Goal: Task Accomplishment & Management: Manage account settings

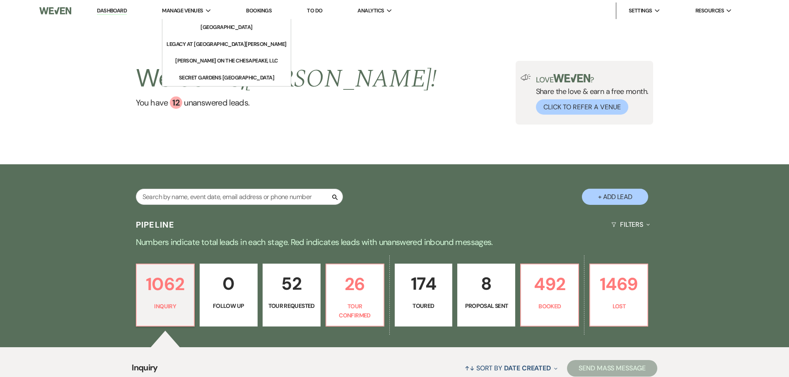
click at [192, 10] on span "Manage Venues" at bounding box center [182, 11] width 41 height 8
click at [197, 26] on li "[GEOGRAPHIC_DATA]" at bounding box center [226, 27] width 75 height 8
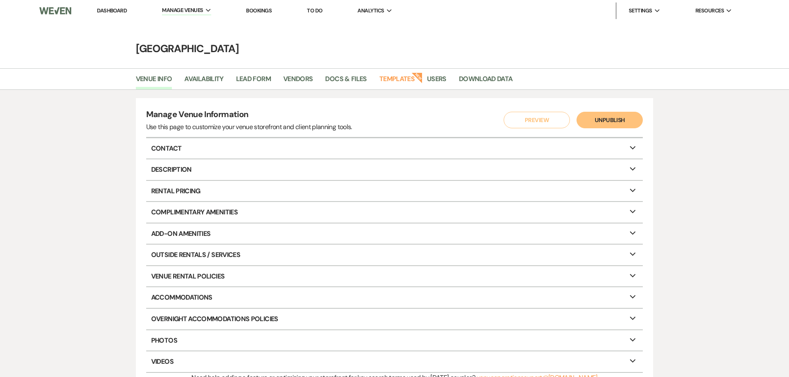
click at [104, 159] on div "Manage Venue Information Use this page to customize your venue storefront and c…" at bounding box center [394, 245] width 596 height 295
click at [349, 83] on link "Docs & Files" at bounding box center [345, 82] width 41 height 16
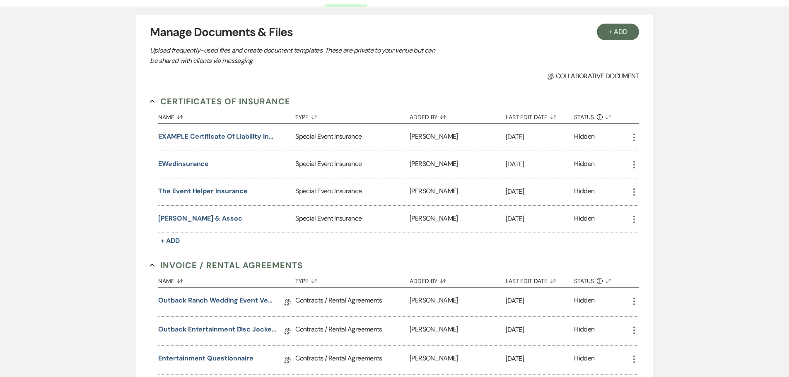
scroll to position [207, 0]
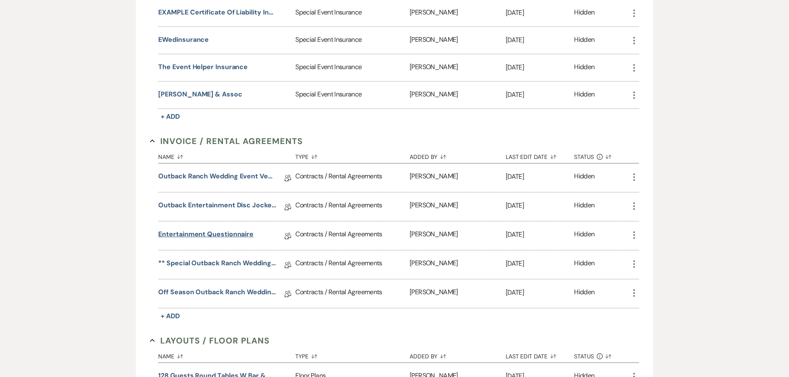
click at [209, 231] on link "Entertainment Questionnaire" at bounding box center [205, 235] width 95 height 13
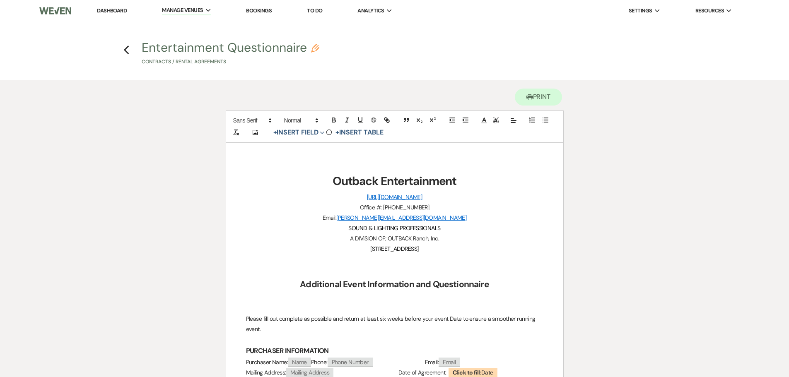
drag, startPoint x: 308, startPoint y: 46, endPoint x: 174, endPoint y: 49, distance: 134.2
click at [176, 49] on button "Entertainment Questionnaire Pencil Contracts / Rental Agreements" at bounding box center [231, 53] width 178 height 24
select select "10"
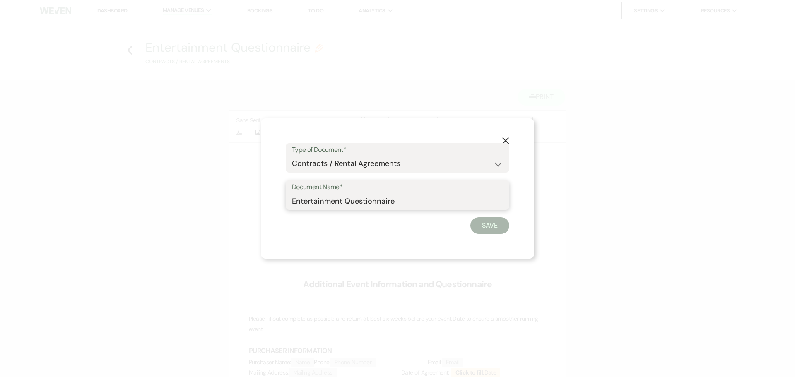
drag, startPoint x: 414, startPoint y: 201, endPoint x: 251, endPoint y: 187, distance: 163.4
click at [246, 204] on div "X Type of Document* Special Event Insurance Vendor Certificate of Insurance Con…" at bounding box center [397, 188] width 795 height 377
click at [507, 137] on button "X" at bounding box center [505, 140] width 12 height 14
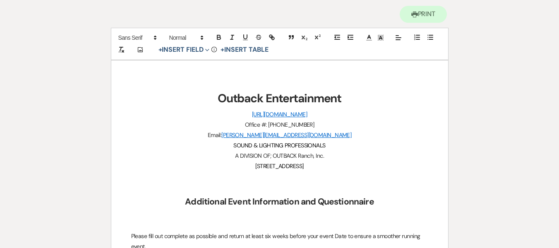
scroll to position [124, 0]
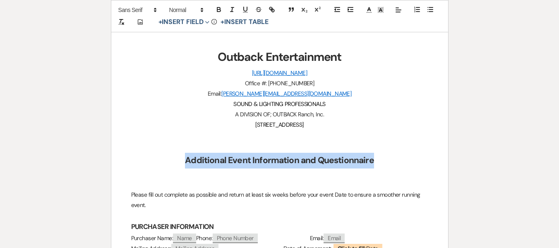
drag, startPoint x: 186, startPoint y: 158, endPoint x: 384, endPoint y: 155, distance: 197.9
click at [384, 155] on h2 "Additional Event Information and Questionnaire" at bounding box center [279, 161] width 297 height 16
copy strong "Additional Event Information and Questionnaire"
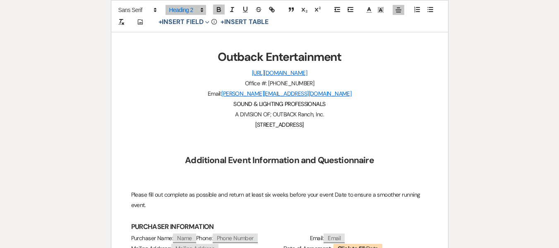
click at [388, 120] on p "7750 TT RD * HOUSTON, MN 55943" at bounding box center [279, 125] width 297 height 10
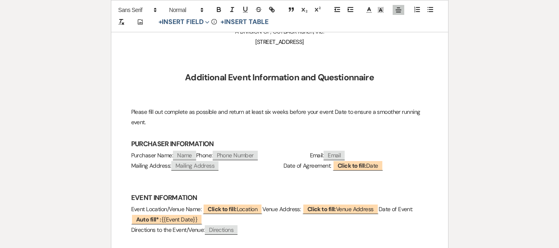
scroll to position [248, 0]
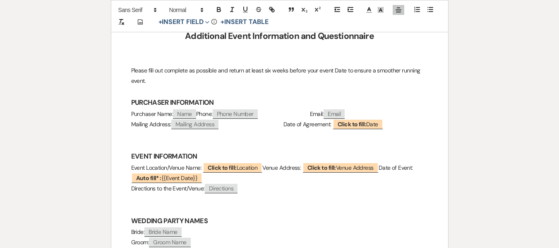
drag, startPoint x: 148, startPoint y: 82, endPoint x: 132, endPoint y: 73, distance: 18.5
click at [132, 73] on p "Please fill out complete as possible and return at least six weeks before your …" at bounding box center [279, 75] width 297 height 21
copy p "Please fill out complete as possible and return at least six weeks before your …"
click at [231, 87] on p at bounding box center [279, 91] width 297 height 10
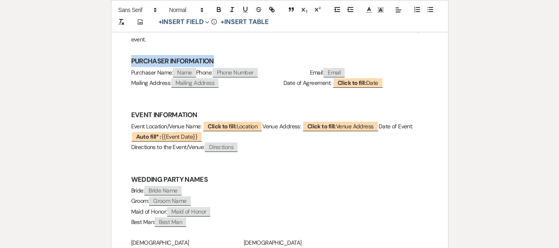
drag, startPoint x: 219, startPoint y: 58, endPoint x: 130, endPoint y: 58, distance: 89.0
copy strong "PURCHASER INFORMATION"
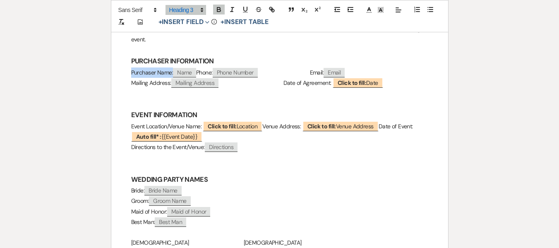
drag, startPoint x: 131, startPoint y: 72, endPoint x: 173, endPoint y: 72, distance: 41.4
click at [173, 72] on p "Purchaser Name: ﻿ Name ﻿ Phone: ﻿ Phone Number ﻿ Email: ﻿ Email ﻿" at bounding box center [279, 72] width 297 height 10
copy p "Purchaser Name:"
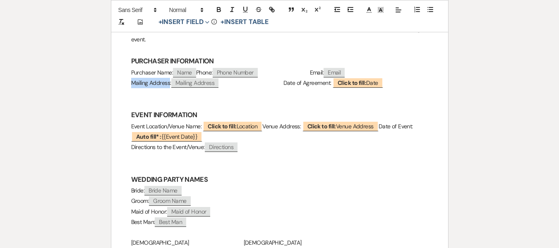
drag, startPoint x: 131, startPoint y: 84, endPoint x: 169, endPoint y: 82, distance: 38.1
click at [169, 82] on span "Mailing Address:" at bounding box center [151, 82] width 40 height 7
copy span "Mailing Address"
drag, startPoint x: 268, startPoint y: 74, endPoint x: 282, endPoint y: 74, distance: 14.1
click at [282, 74] on p "Purchaser Name: ﻿ Name ﻿ Phone: ﻿ Phone Number ﻿ Email: ﻿ Email ﻿" at bounding box center [279, 72] width 297 height 10
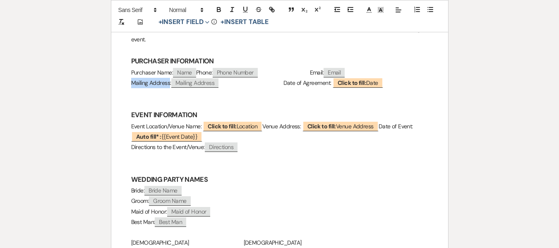
copy p "Phone"
drag, startPoint x: 372, startPoint y: 70, endPoint x: 386, endPoint y: 71, distance: 14.1
click at [324, 71] on span "Email:" at bounding box center [317, 72] width 14 height 7
copy span "Email:"
drag, startPoint x: 273, startPoint y: 83, endPoint x: 318, endPoint y: 83, distance: 45.1
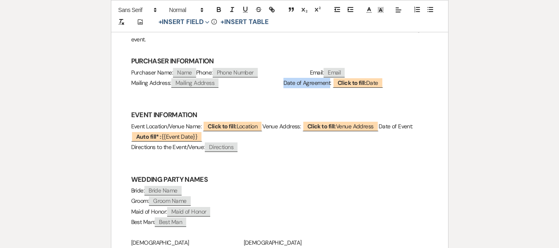
click at [318, 83] on span "Date of Agreement:" at bounding box center [308, 82] width 48 height 7
copy span "Date of Agreement"
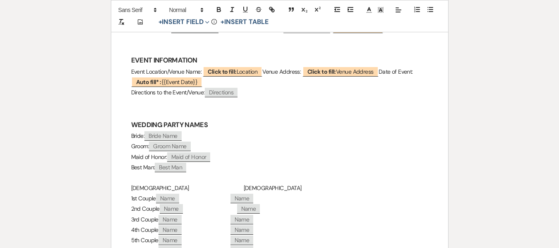
scroll to position [331, 0]
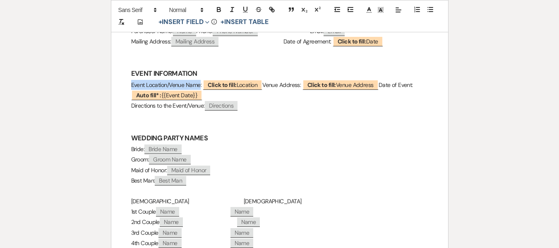
drag, startPoint x: 131, startPoint y: 82, endPoint x: 201, endPoint y: 84, distance: 69.6
click at [201, 84] on span "Event Location/Venue Name:" at bounding box center [166, 84] width 70 height 7
copy span "Event Location/Venue Name"
drag, startPoint x: 282, startPoint y: 83, endPoint x: 320, endPoint y: 83, distance: 38.1
click at [320, 83] on p "Event Location/Venue Name: ﻿ Click to fill: Location ﻿ Venue Address: ﻿ Click t…" at bounding box center [279, 90] width 297 height 21
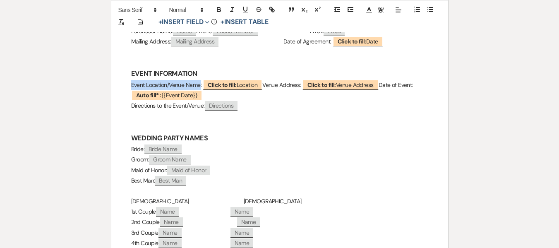
copy p "Venue Address"
drag, startPoint x: 131, startPoint y: 95, endPoint x: 163, endPoint y: 94, distance: 31.9
click at [163, 94] on p "Event Location/Venue Name: ﻿ Click to fill: Location ﻿ Venue Address: ﻿ Click t…" at bounding box center [279, 90] width 297 height 21
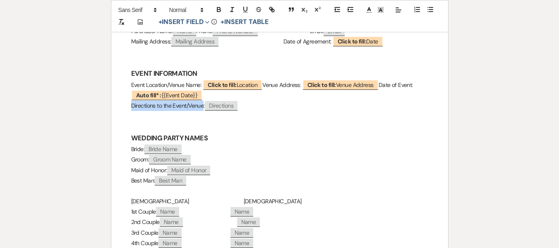
drag, startPoint x: 132, startPoint y: 104, endPoint x: 204, endPoint y: 106, distance: 72.5
click at [204, 106] on p "Directions to the Event/Venue: ﻿ Directions ﻿" at bounding box center [279, 106] width 297 height 10
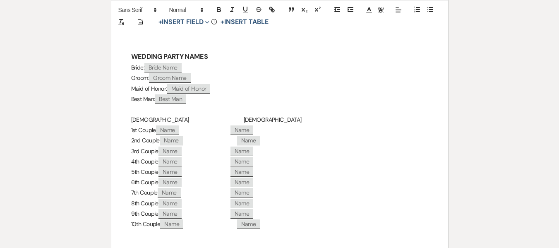
scroll to position [414, 0]
drag, startPoint x: 210, startPoint y: 53, endPoint x: 131, endPoint y: 57, distance: 79.2
click at [131, 57] on h3 "WEDDING PARTY NAMES" at bounding box center [279, 55] width 297 height 12
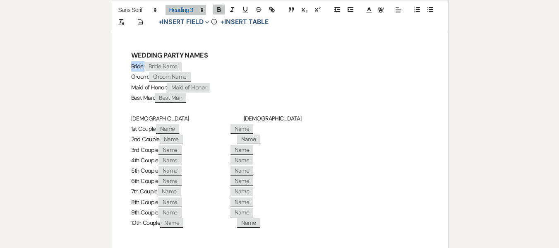
drag, startPoint x: 130, startPoint y: 66, endPoint x: 145, endPoint y: 66, distance: 15.3
click at [145, 66] on div "Outback Entertainment http://www.outbackentertainment.net/ Office #: 507-896-55…" at bounding box center [279, 156] width 337 height 855
drag, startPoint x: 148, startPoint y: 78, endPoint x: 122, endPoint y: 78, distance: 25.7
click at [122, 78] on div "Outback Entertainment http://www.outbackentertainment.net/ Office #: 507-896-55…" at bounding box center [279, 156] width 337 height 855
drag, startPoint x: 131, startPoint y: 86, endPoint x: 166, endPoint y: 87, distance: 34.4
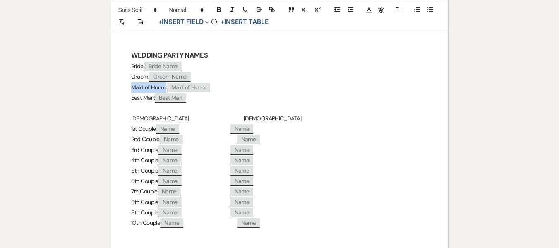
click at [166, 87] on p "Maid of Honor: ﻿ Maid of Honor ﻿" at bounding box center [279, 87] width 297 height 10
drag, startPoint x: 132, startPoint y: 96, endPoint x: 152, endPoint y: 97, distance: 19.5
click at [152, 97] on p "Best Man: ﻿ Best Man ﻿" at bounding box center [279, 98] width 297 height 10
drag, startPoint x: 153, startPoint y: 97, endPoint x: 129, endPoint y: 98, distance: 24.4
click at [129, 98] on div "Outback Entertainment http://www.outbackentertainment.net/ Office #: 507-896-55…" at bounding box center [279, 156] width 337 height 855
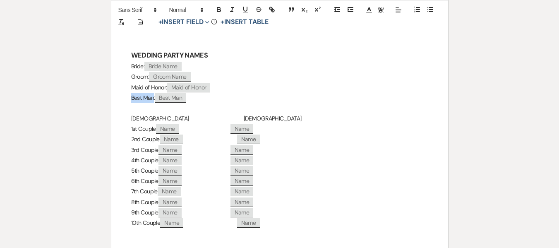
click at [294, 64] on p "Bride: ﻿ Bride Name ﻿" at bounding box center [279, 66] width 297 height 10
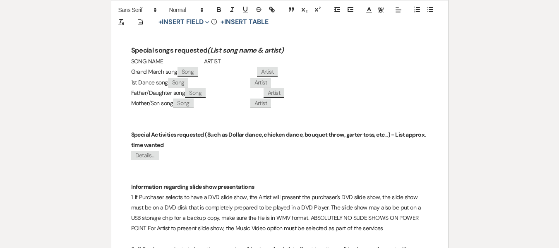
scroll to position [621, 0]
drag, startPoint x: 298, startPoint y: 51, endPoint x: 127, endPoint y: 52, distance: 171.0
drag, startPoint x: 178, startPoint y: 72, endPoint x: 128, endPoint y: 72, distance: 49.7
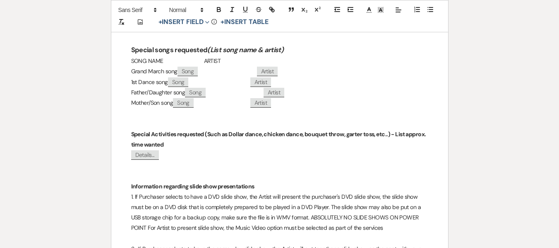
drag, startPoint x: 169, startPoint y: 82, endPoint x: 127, endPoint y: 85, distance: 41.9
drag, startPoint x: 185, startPoint y: 92, endPoint x: 125, endPoint y: 92, distance: 59.6
drag, startPoint x: 176, startPoint y: 105, endPoint x: 121, endPoint y: 100, distance: 55.3
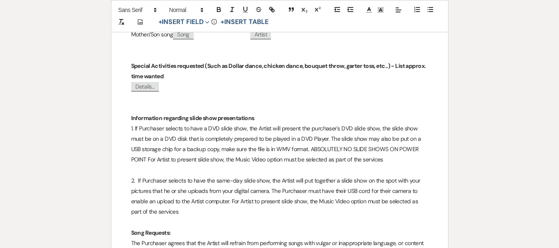
scroll to position [704, 0]
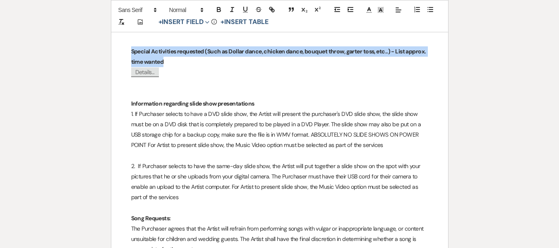
drag, startPoint x: 130, startPoint y: 51, endPoint x: 175, endPoint y: 60, distance: 46.2
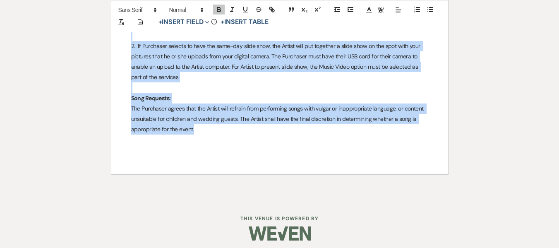
scroll to position [829, 0]
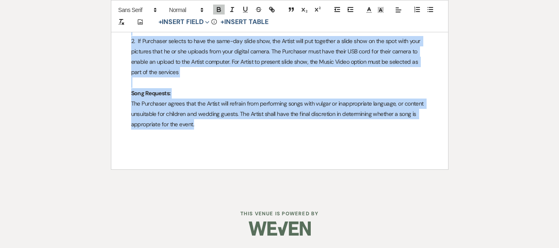
drag, startPoint x: 130, startPoint y: 62, endPoint x: 275, endPoint y: 142, distance: 164.9
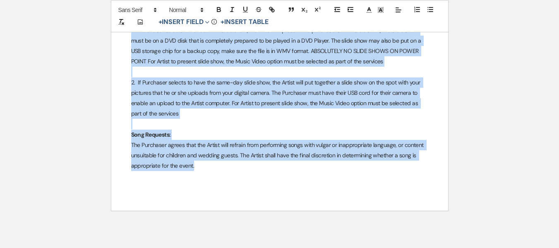
click at [268, 127] on p at bounding box center [279, 124] width 297 height 10
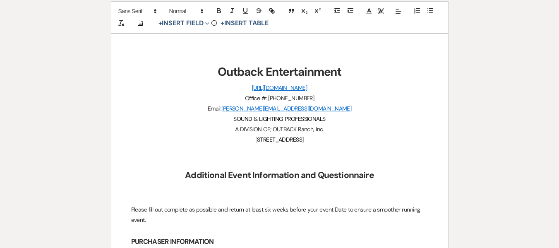
scroll to position [124, 0]
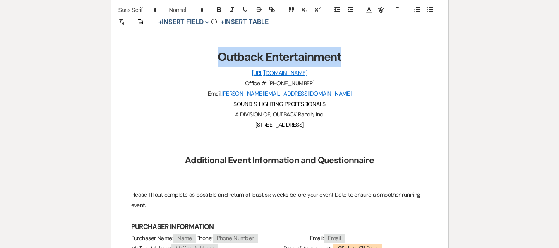
drag, startPoint x: 347, startPoint y: 55, endPoint x: 204, endPoint y: 54, distance: 143.3
click at [204, 54] on h1 "Outback Entertainment" at bounding box center [279, 57] width 297 height 21
drag, startPoint x: 328, startPoint y: 125, endPoint x: 225, endPoint y: 76, distance: 114.1
click at [350, 135] on p at bounding box center [279, 135] width 297 height 10
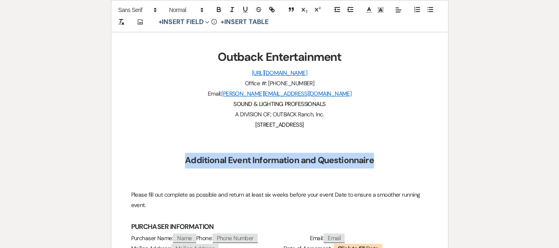
drag, startPoint x: 382, startPoint y: 157, endPoint x: 165, endPoint y: 163, distance: 217.4
click at [165, 163] on h2 "Additional Event Information and Questionnaire" at bounding box center [279, 161] width 297 height 16
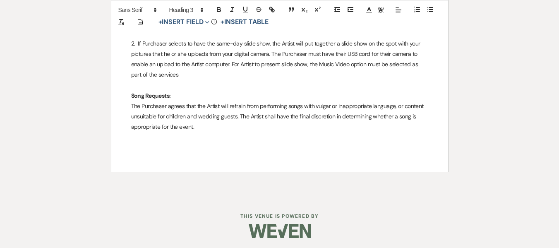
scroll to position [829, 0]
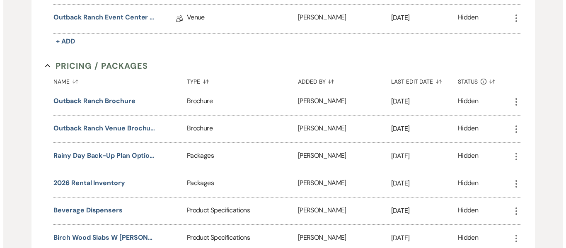
scroll to position [1780, 0]
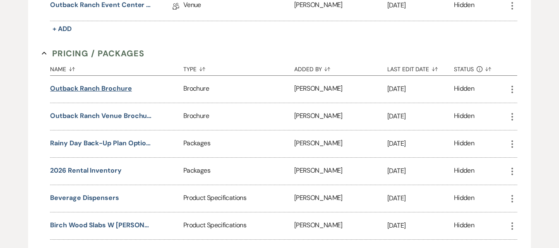
click at [127, 87] on button "Outback Ranch Brochure" at bounding box center [91, 89] width 82 height 10
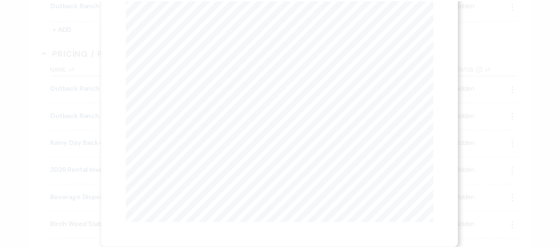
scroll to position [0, 0]
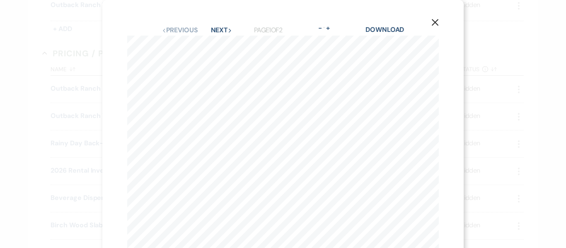
click at [431, 21] on icon "X" at bounding box center [434, 22] width 7 height 7
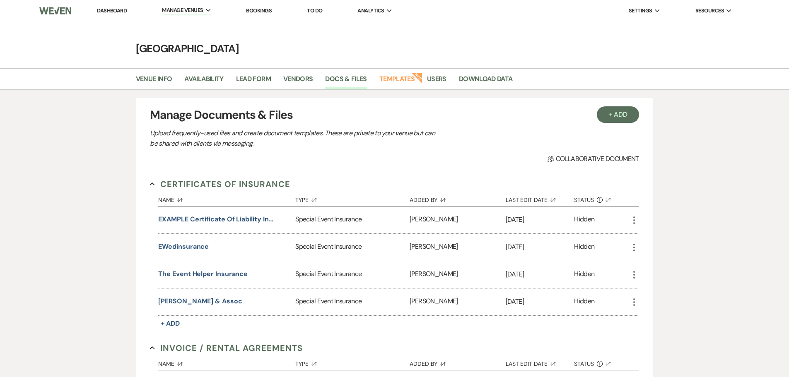
click at [412, 82] on div "New" at bounding box center [416, 79] width 8 height 8
click at [410, 79] on link "Templates" at bounding box center [396, 82] width 35 height 16
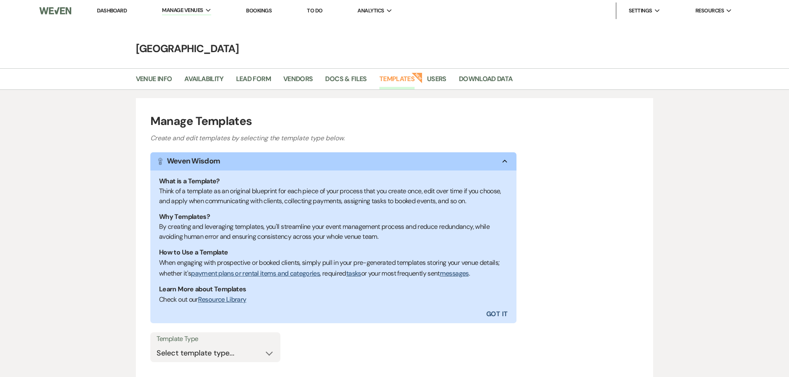
scroll to position [69, 0]
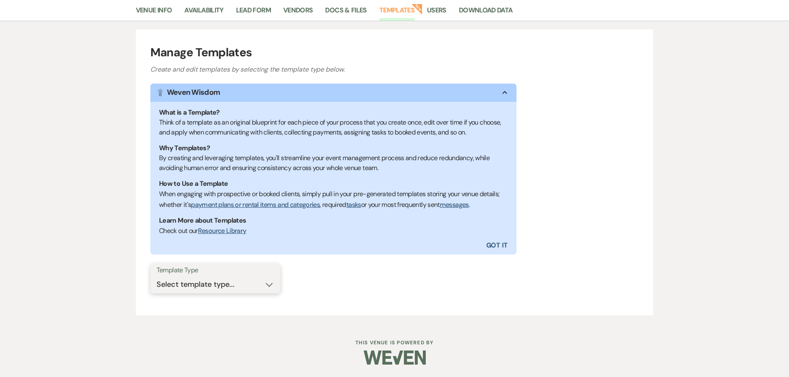
drag, startPoint x: 222, startPoint y: 284, endPoint x: 223, endPoint y: 288, distance: 4.3
click at [222, 284] on select "Select template type... Task List Message Templates Payment Plan Inventory Item…" at bounding box center [216, 285] width 118 height 16
select select "Message Templates"
click at [157, 277] on select "Select template type... Task List Message Templates Payment Plan Inventory Item…" at bounding box center [216, 285] width 118 height 16
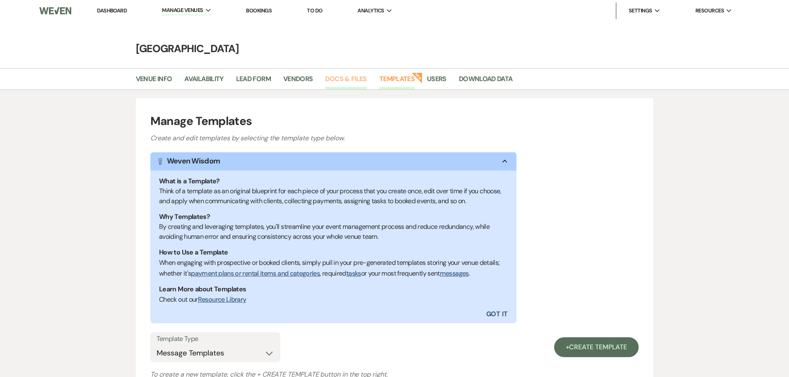
drag, startPoint x: 337, startPoint y: 79, endPoint x: 327, endPoint y: 84, distance: 10.7
click at [337, 78] on link "Docs & Files" at bounding box center [345, 82] width 41 height 16
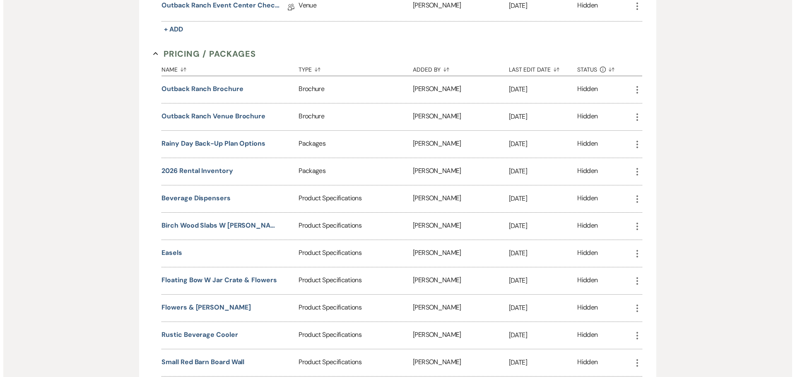
scroll to position [1780, 0]
click at [230, 87] on button "Outback Ranch Brochure" at bounding box center [199, 89] width 82 height 10
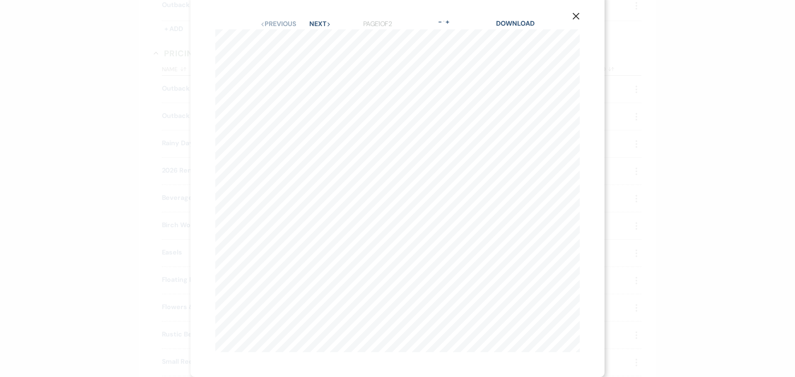
scroll to position [0, 0]
click at [316, 28] on button "Next Next" at bounding box center [320, 30] width 22 height 7
click at [315, 28] on button "Next Next" at bounding box center [320, 30] width 22 height 7
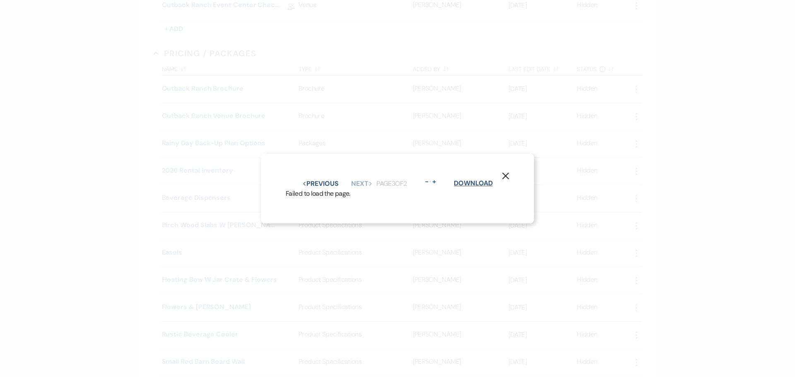
click at [486, 183] on link "Download" at bounding box center [473, 183] width 39 height 9
drag, startPoint x: 506, startPoint y: 173, endPoint x: 376, endPoint y: 164, distance: 131.2
click at [506, 173] on icon "X" at bounding box center [505, 175] width 7 height 7
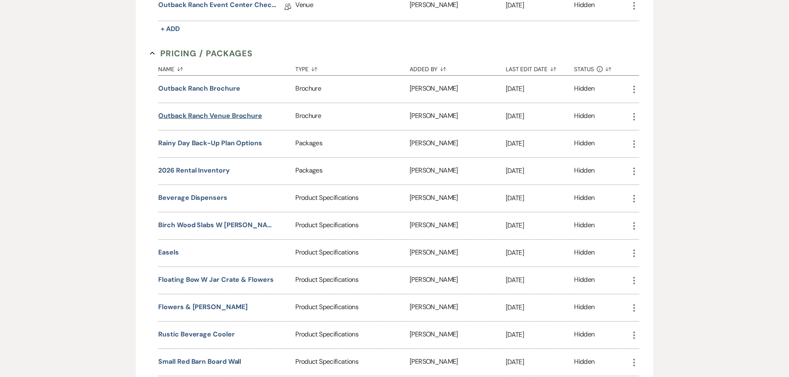
click at [232, 113] on button "Outback Ranch Venue Brochure" at bounding box center [210, 116] width 104 height 10
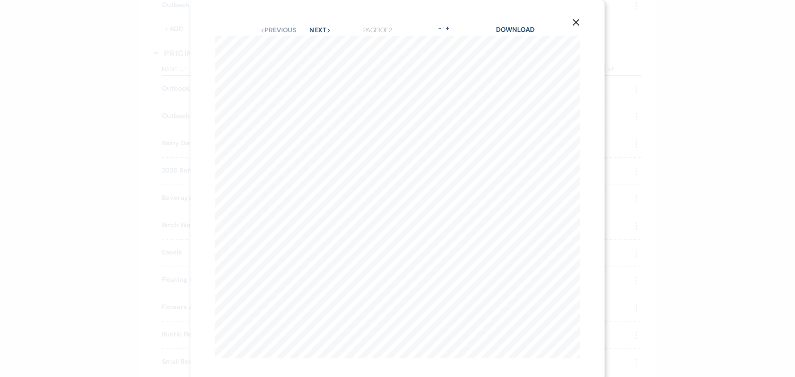
click at [327, 32] on icon "Next" at bounding box center [329, 31] width 4 height 4
click at [511, 27] on link "Download" at bounding box center [515, 29] width 39 height 9
drag, startPoint x: 572, startPoint y: 21, endPoint x: 537, endPoint y: 29, distance: 35.8
click at [572, 21] on icon "X" at bounding box center [575, 22] width 7 height 7
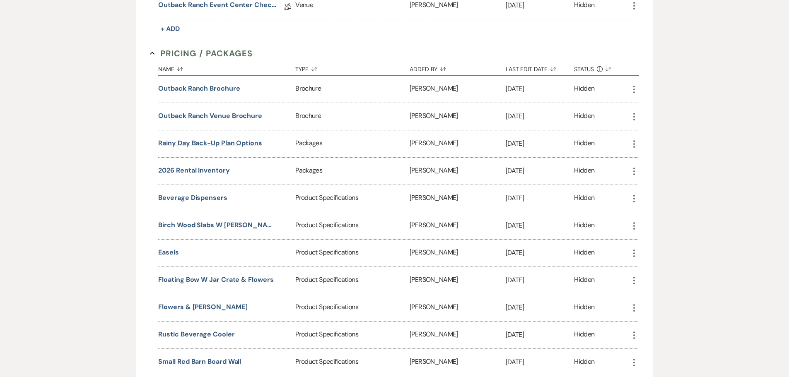
click at [203, 142] on button "Rainy Day Back-Up Plan Options" at bounding box center [210, 143] width 104 height 10
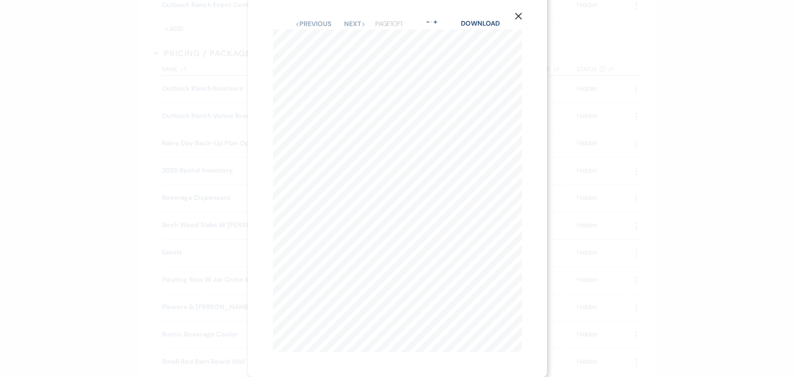
scroll to position [12, 0]
click at [518, 12] on icon "X" at bounding box center [518, 15] width 7 height 7
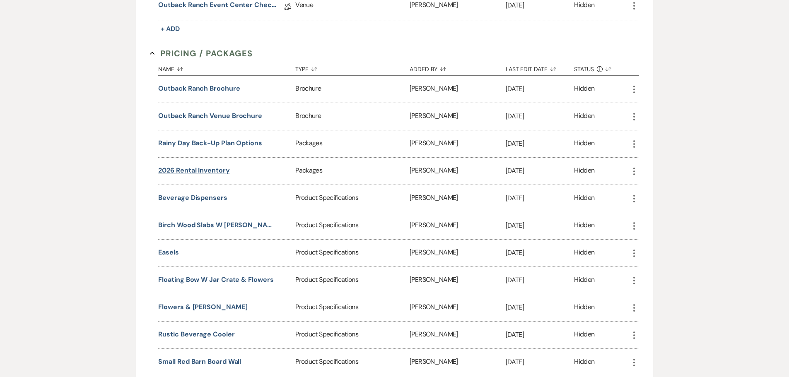
click at [195, 171] on button "2026 Rental Inventory" at bounding box center [193, 171] width 71 height 10
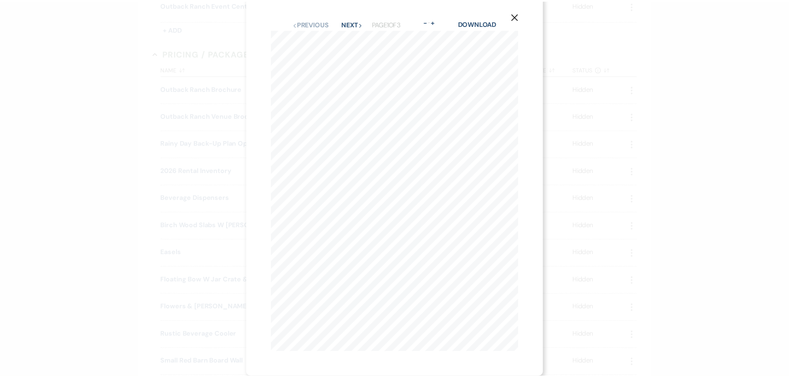
scroll to position [0, 0]
click at [351, 27] on button "Next Next" at bounding box center [355, 30] width 22 height 7
click at [467, 30] on link "Download" at bounding box center [481, 29] width 39 height 9
drag, startPoint x: 666, startPoint y: 115, endPoint x: 665, endPoint y: 109, distance: 5.5
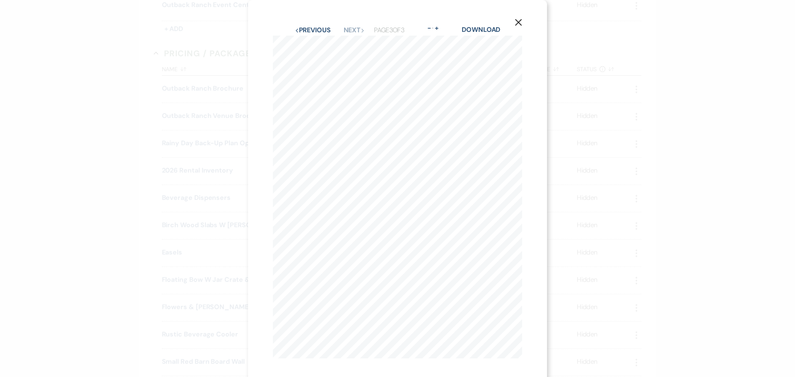
click at [666, 115] on div "X Previous Previous Next Next Page 3 of 3 - Zoom + Download Misc . Items Grain …" at bounding box center [397, 188] width 795 height 377
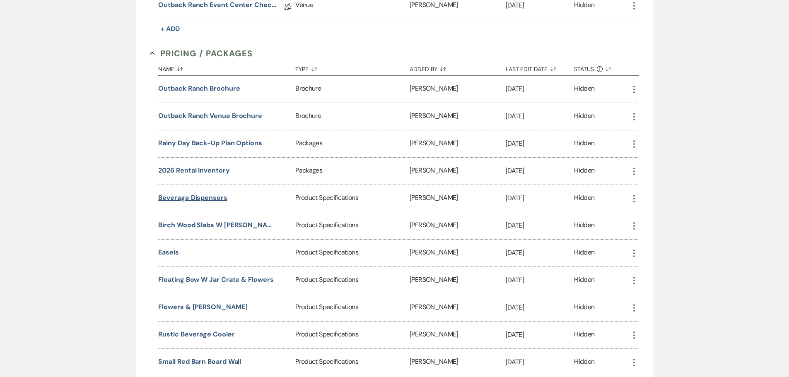
click at [208, 203] on button "Beverage Dispensers" at bounding box center [192, 198] width 69 height 10
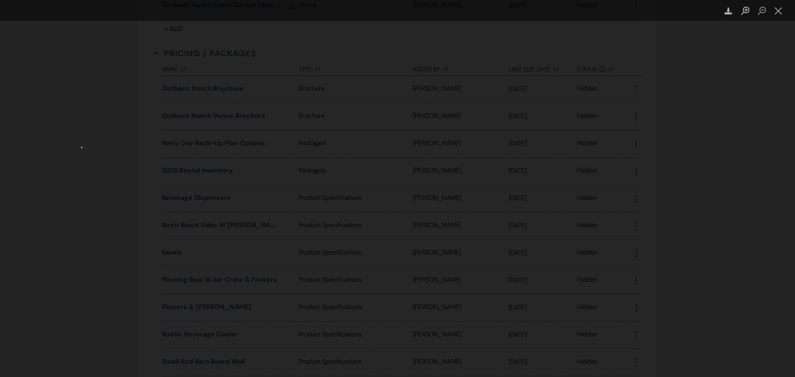
click at [633, 99] on div "Lightbox" at bounding box center [397, 188] width 795 height 377
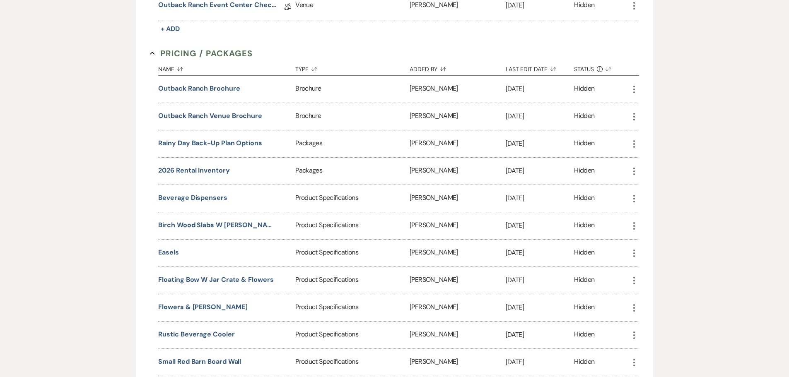
scroll to position [1822, 0]
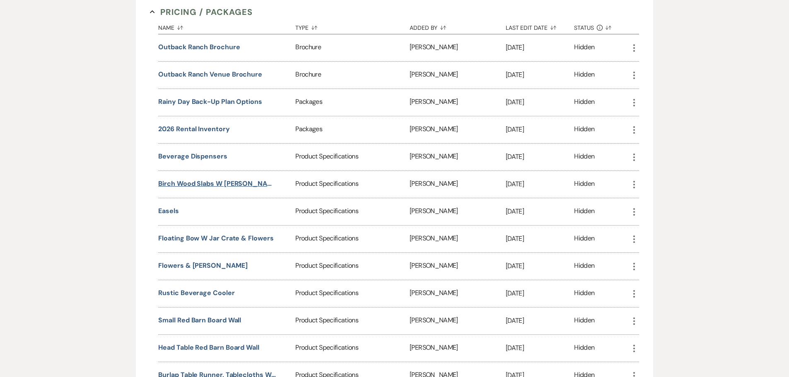
click at [229, 185] on button "Birch Wood Slabs w Mason Jars" at bounding box center [217, 184] width 118 height 10
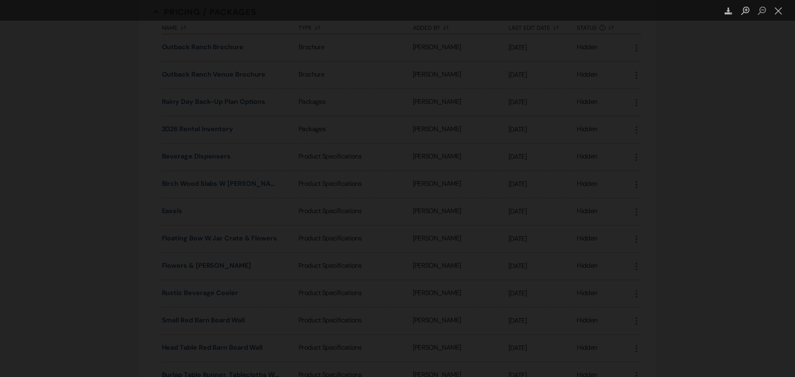
click at [102, 176] on div "Lightbox" at bounding box center [397, 188] width 795 height 377
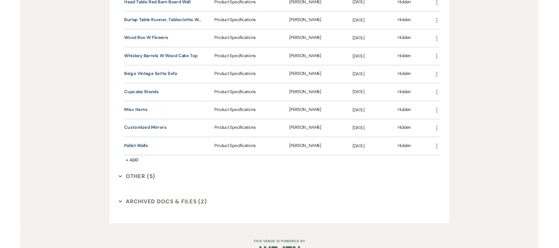
scroll to position [2191, 0]
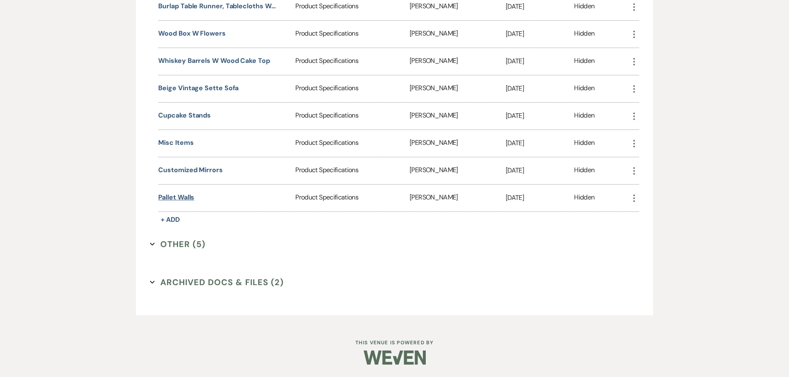
click at [186, 200] on button "Pallet Walls" at bounding box center [176, 198] width 36 height 10
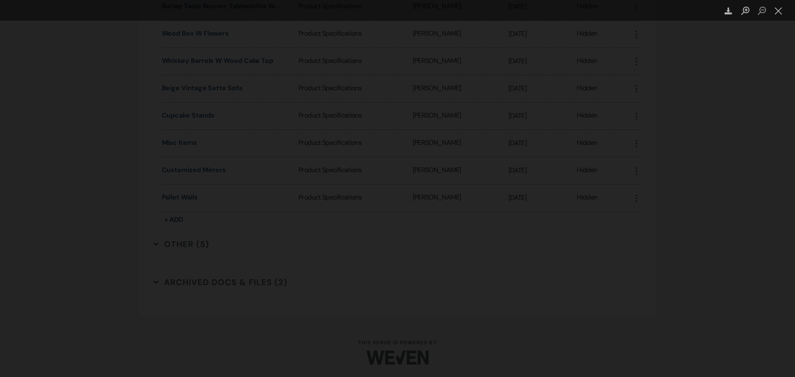
click at [77, 162] on div "Lightbox" at bounding box center [397, 188] width 795 height 377
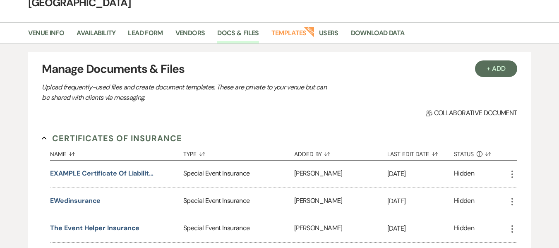
scroll to position [0, 0]
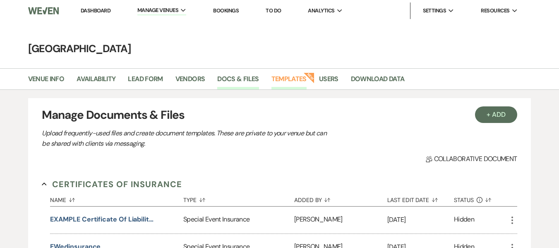
click at [287, 84] on link "Templates" at bounding box center [289, 82] width 35 height 16
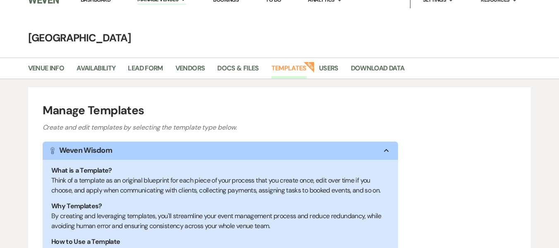
scroll to position [208, 0]
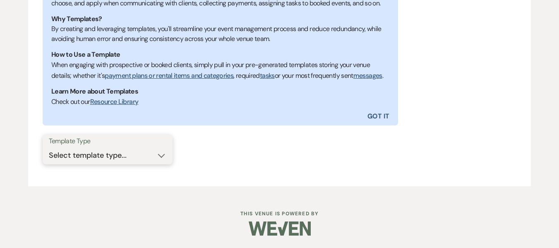
click at [123, 160] on select "Select template type... Task List Message Templates Payment Plan Inventory Item…" at bounding box center [108, 155] width 118 height 16
click at [49, 147] on select "Select template type... Task List Message Templates Payment Plan Inventory Item…" at bounding box center [108, 155] width 118 height 16
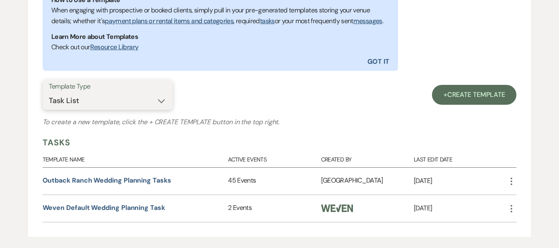
scroll to position [313, 0]
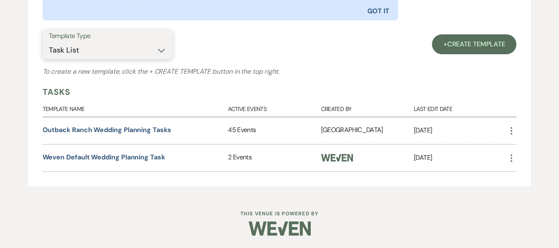
click at [140, 50] on select "Select template type... Task List Message Templates Payment Plan Inventory Item…" at bounding box center [108, 50] width 118 height 16
click at [49, 42] on select "Select template type... Task List Message Templates Payment Plan Inventory Item…" at bounding box center [108, 50] width 118 height 16
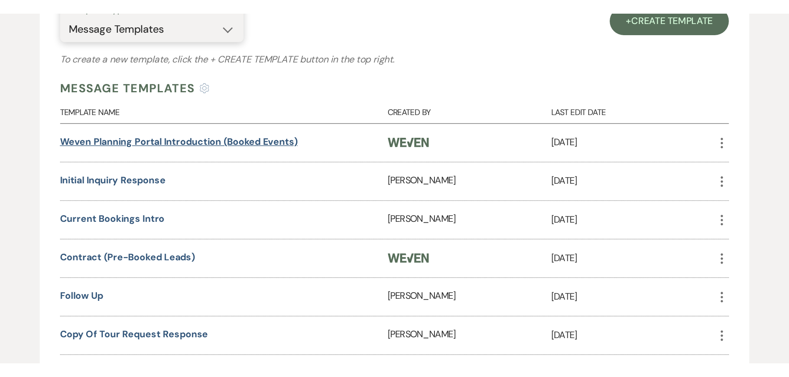
scroll to position [355, 0]
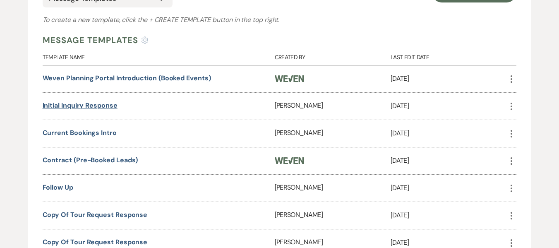
click at [106, 110] on link "Initial Inquiry Response" at bounding box center [80, 105] width 75 height 9
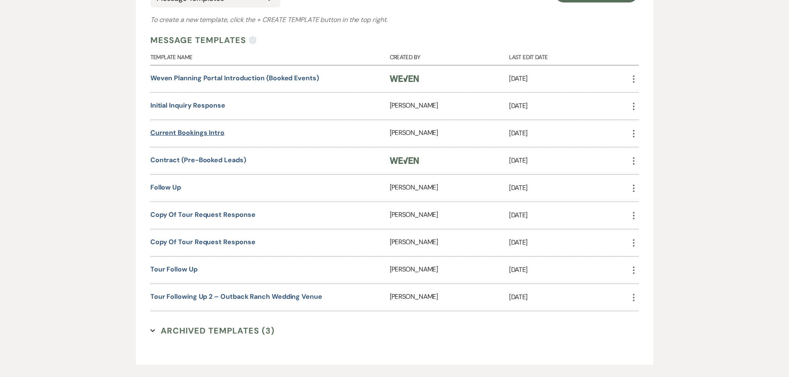
click at [217, 135] on link "Current Bookings intro" at bounding box center [187, 132] width 74 height 9
click at [188, 161] on link "Contract (Pre-Booked Leads)" at bounding box center [198, 160] width 96 height 9
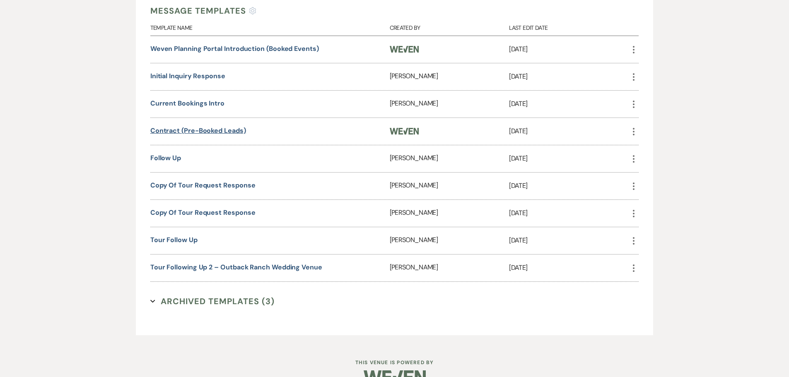
scroll to position [396, 0]
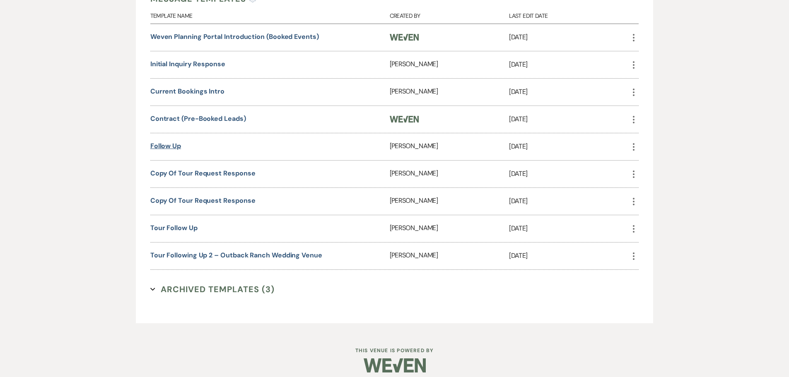
click at [174, 147] on link "Follow Up" at bounding box center [165, 146] width 31 height 9
click at [170, 172] on link "Copy of Tour Request Response" at bounding box center [202, 173] width 105 height 9
click at [212, 197] on link "Copy of Tour Request Response" at bounding box center [202, 200] width 105 height 9
click at [182, 228] on link "Tour Follow Up" at bounding box center [173, 228] width 47 height 9
click at [185, 250] on div "Tour Following Up 2 – Outback Ranch Wedding Venue" at bounding box center [269, 256] width 239 height 27
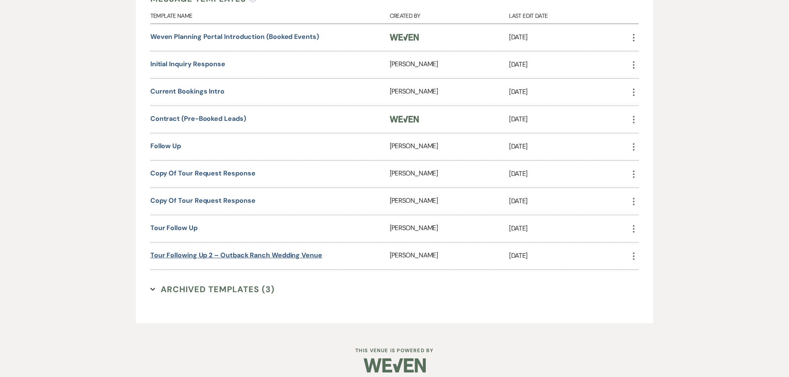
click at [181, 255] on link "Tour Following Up 2 – Outback Ranch Wedding Venue" at bounding box center [236, 255] width 172 height 9
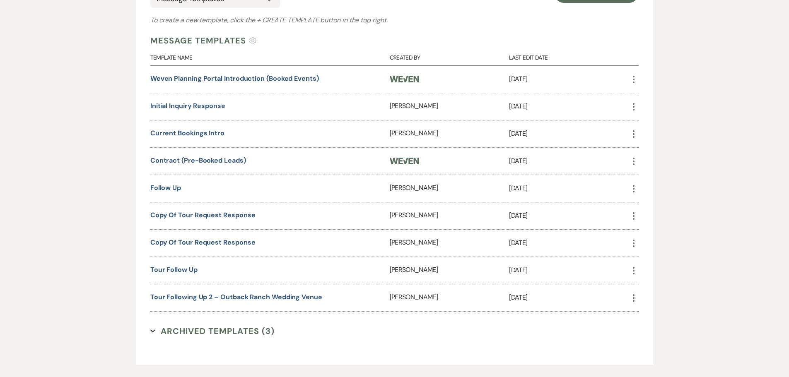
scroll to position [280, 0]
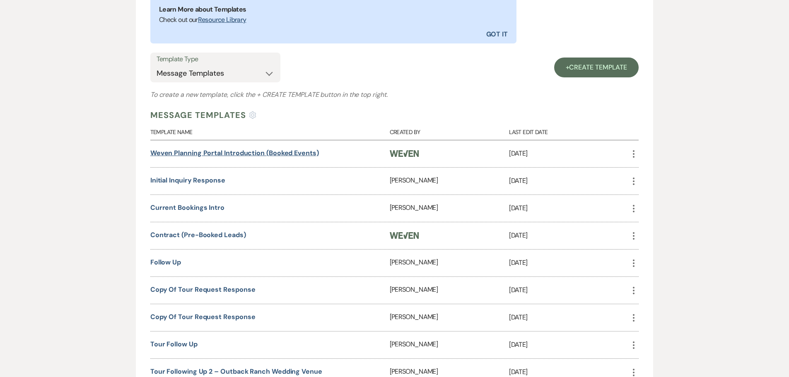
click at [195, 154] on link "Weven Planning Portal Introduction (Booked Events)" at bounding box center [234, 153] width 169 height 9
click at [181, 180] on link "Initial Inquiry Response" at bounding box center [187, 180] width 75 height 9
click at [241, 67] on select "Select template type... Task List Message Templates Payment Plan Inventory Item…" at bounding box center [216, 73] width 118 height 16
select select "Task List"
click at [157, 82] on select "Select template type... Task List Message Templates Payment Plan Inventory Item…" at bounding box center [216, 73] width 118 height 16
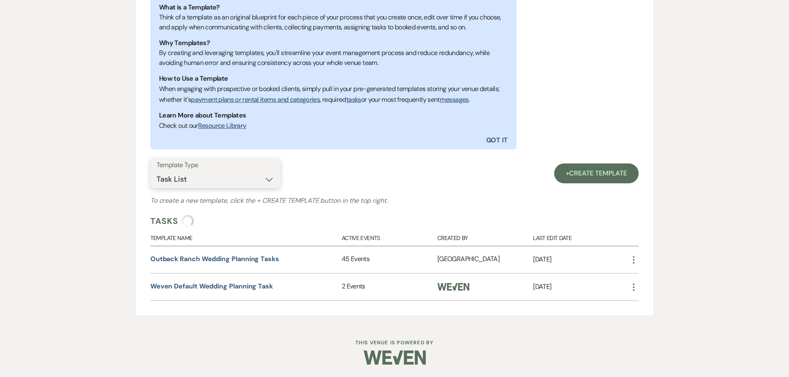
scroll to position [174, 0]
click at [213, 259] on link "Outback Ranch Wedding Planning Tasks" at bounding box center [214, 259] width 129 height 9
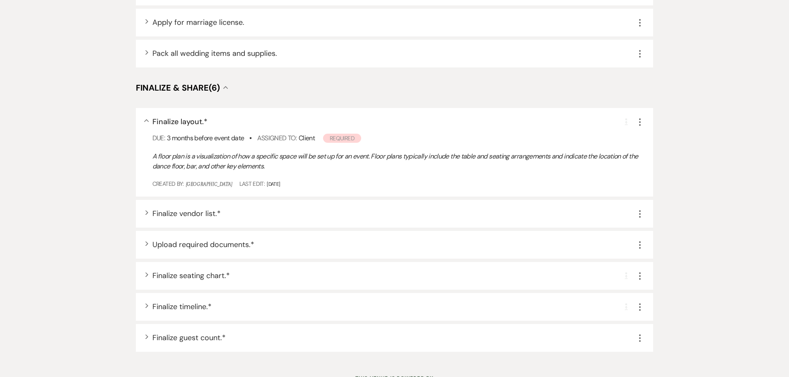
scroll to position [1451, 0]
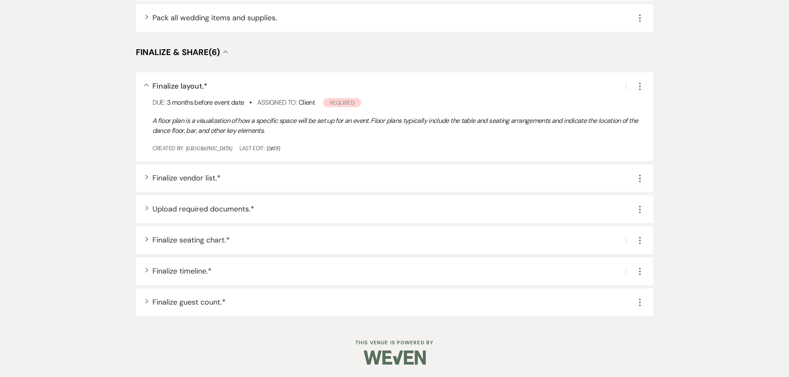
select select "Task List"
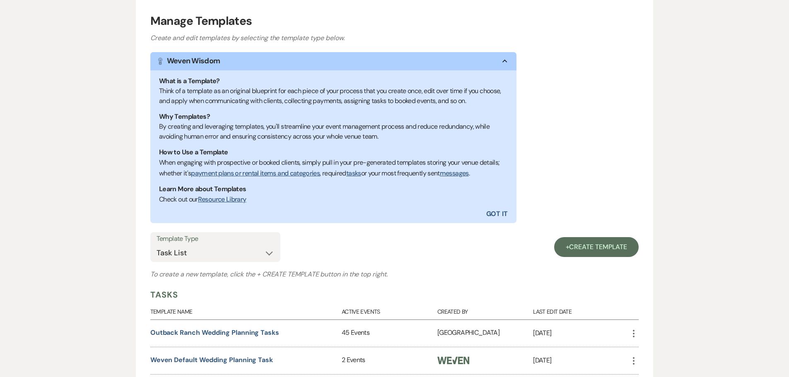
scroll to position [174, 0]
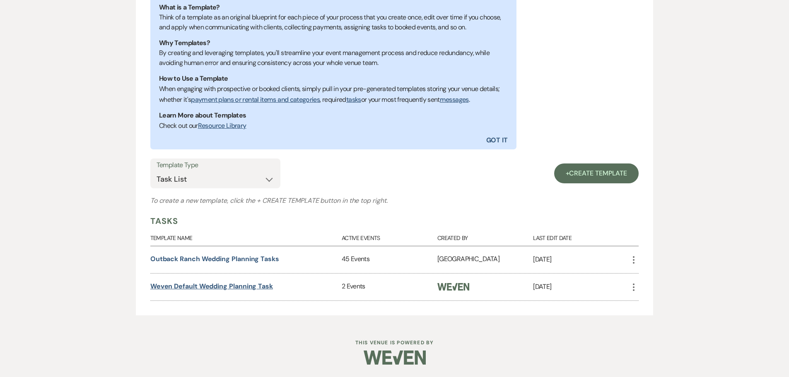
click at [169, 285] on link "Weven Default Wedding Planning Task" at bounding box center [211, 286] width 123 height 9
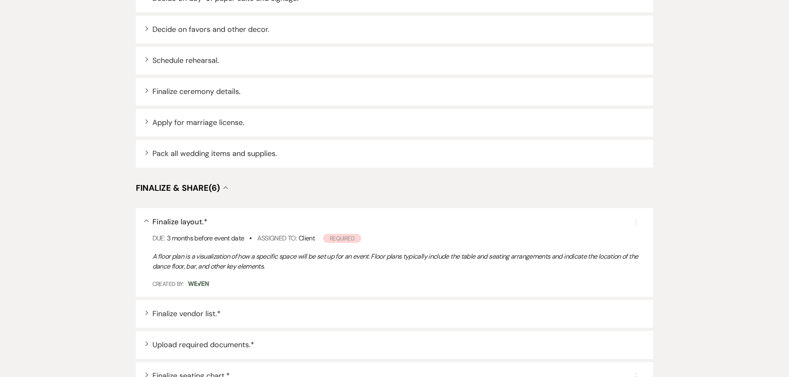
scroll to position [1640, 0]
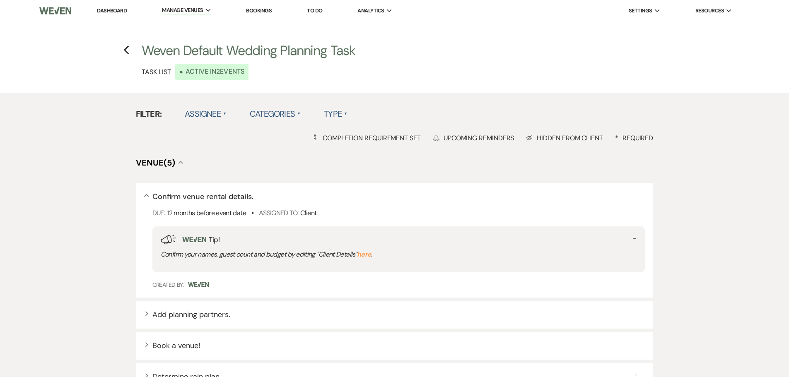
select select "Task List"
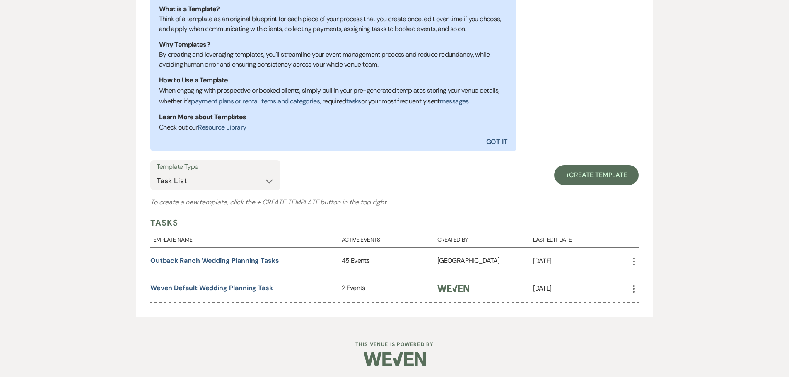
scroll to position [174, 0]
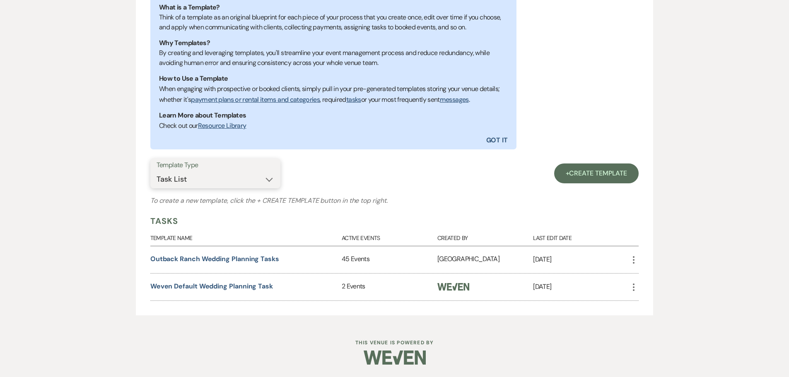
click at [238, 181] on select "Select template type... Task List Message Templates Payment Plan Inventory Item…" at bounding box center [216, 179] width 118 height 16
click at [78, 196] on div "Manage Templates Create and edit templates by selecting the template type below…" at bounding box center [394, 120] width 789 height 408
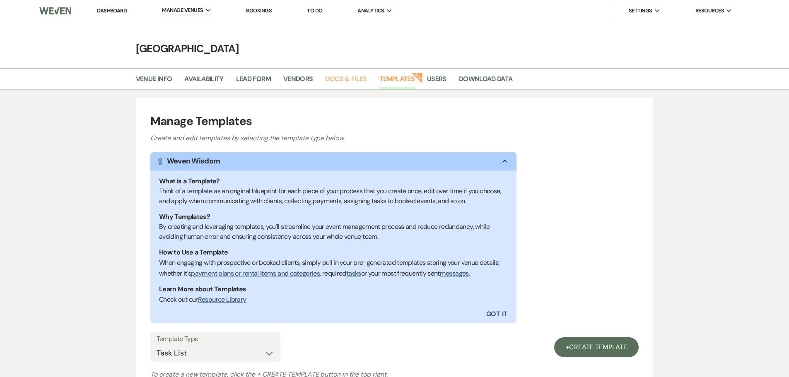
drag, startPoint x: 337, startPoint y: 78, endPoint x: 318, endPoint y: 75, distance: 18.4
click at [337, 78] on link "Docs & Files" at bounding box center [345, 82] width 41 height 16
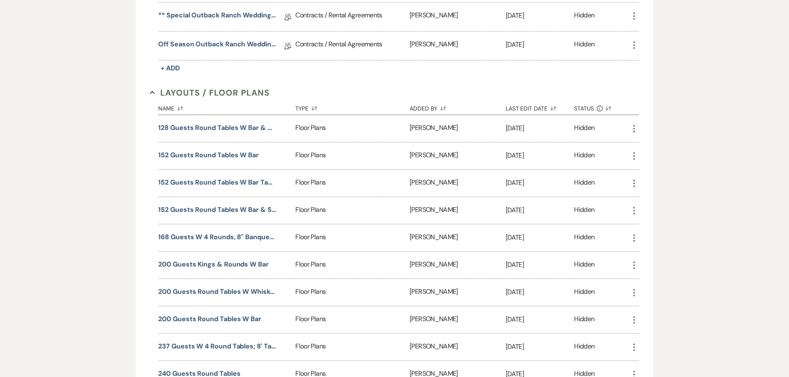
scroll to position [455, 0]
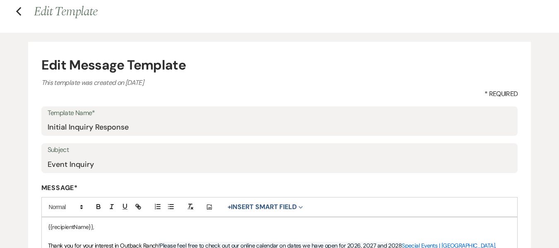
scroll to position [83, 0]
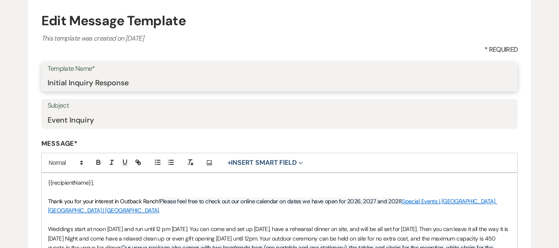
drag, startPoint x: 142, startPoint y: 80, endPoint x: 38, endPoint y: 82, distance: 104.8
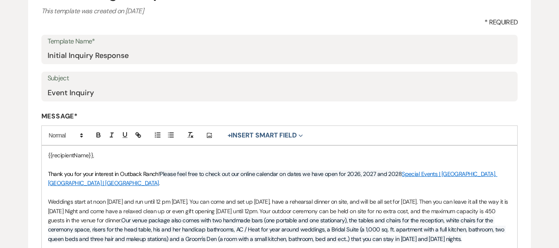
scroll to position [124, 0]
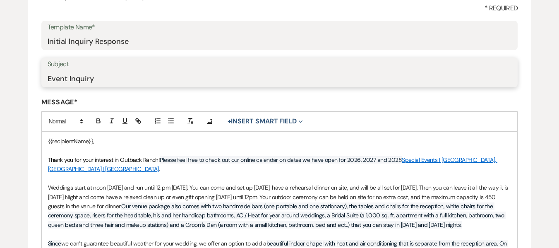
drag, startPoint x: 104, startPoint y: 80, endPoint x: 12, endPoint y: 78, distance: 92.4
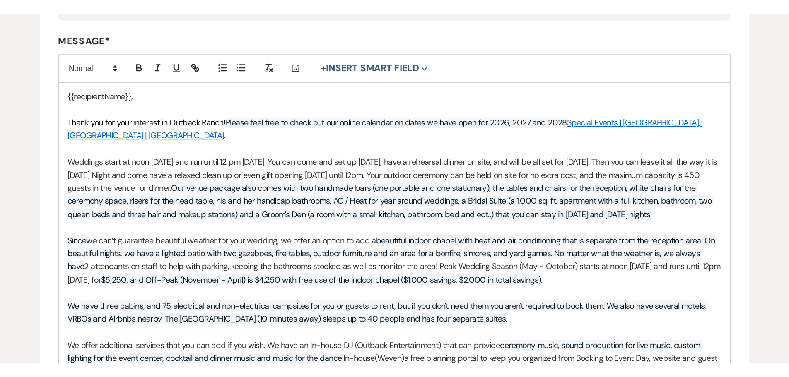
scroll to position [207, 0]
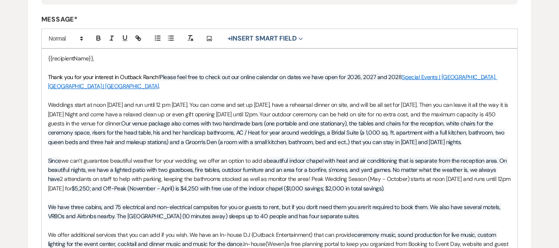
click at [142, 92] on p at bounding box center [280, 95] width 464 height 9
copy div "{{recipientName}}, Thank you for your interest in Outback Ranch! Please feel fr…"
click at [142, 92] on p at bounding box center [280, 95] width 464 height 9
click at [246, 90] on p "Thank you for your interest in Outback Ranch! Please feel free to check out our…" at bounding box center [280, 81] width 464 height 19
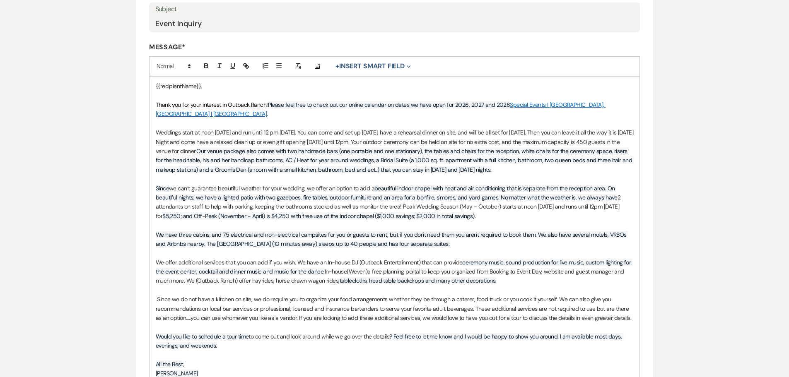
scroll to position [166, 0]
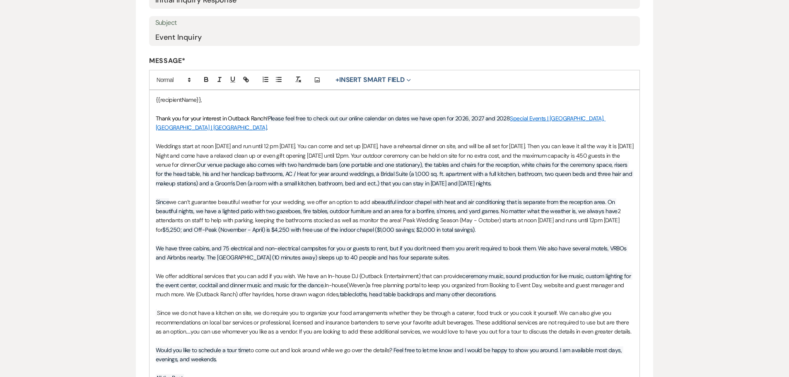
click at [522, 116] on link "Special Events | Houston, MN | Outback Ranch" at bounding box center [381, 123] width 450 height 17
click at [441, 117] on span "Please feel free to check out our online calendar on dates we have open for 202…" at bounding box center [389, 118] width 242 height 7
click at [431, 142] on span "Weddings start at noon on Friday and run until 12 pm on Sunday. You can come an…" at bounding box center [395, 155] width 479 height 26
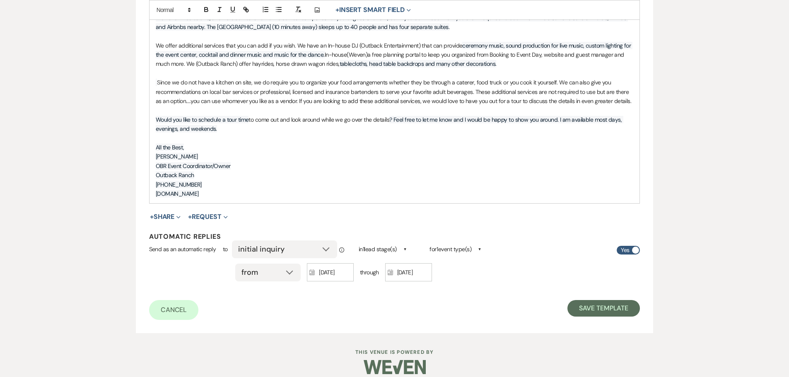
scroll to position [397, 0]
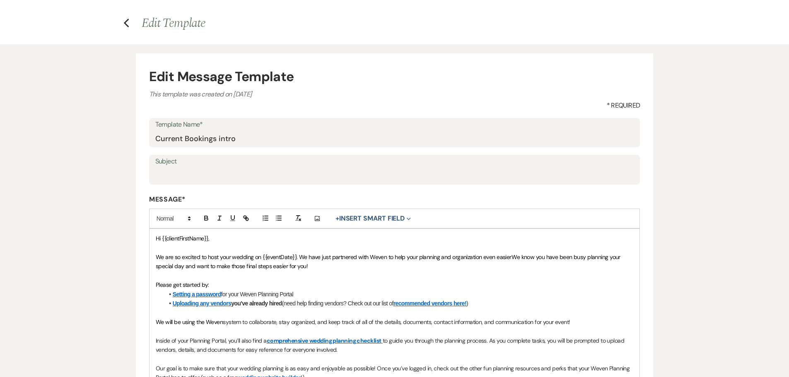
scroll to position [41, 0]
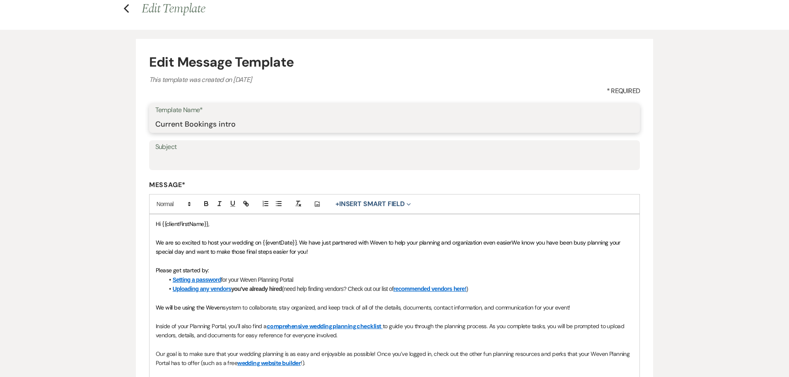
drag, startPoint x: 256, startPoint y: 122, endPoint x: 120, endPoint y: 123, distance: 135.8
click at [120, 123] on div "Edit Message Template This template was created on Jun 29, 2022 * Required Temp…" at bounding box center [394, 287] width 596 height 515
click at [395, 239] on span "We are so excited to host your wedding on {{eventDate}}. We have just partnered…" at bounding box center [334, 242] width 356 height 7
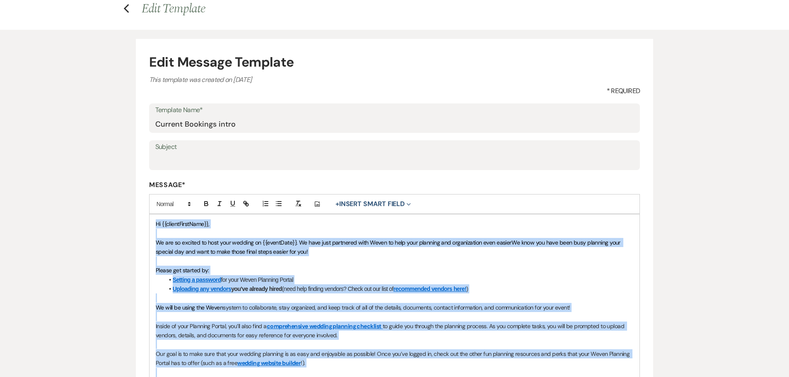
copy div "Hi {{clientFirstName}}, We are so excited to host your wedding on {{eventDate}}…"
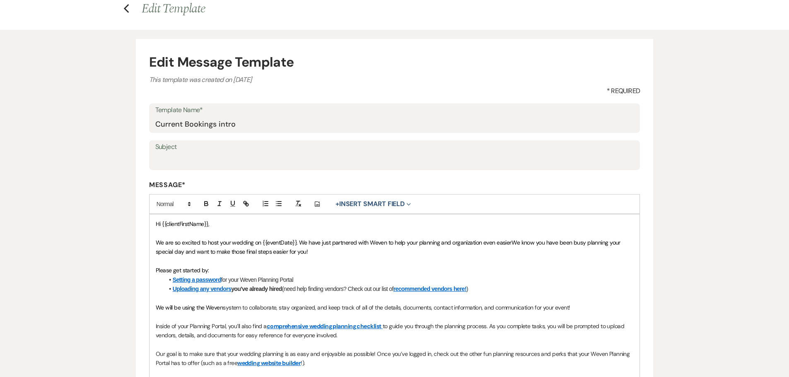
click at [669, 235] on div "Edit Message Template This template was created on Jun 29, 2022 * Required Temp…" at bounding box center [394, 287] width 596 height 515
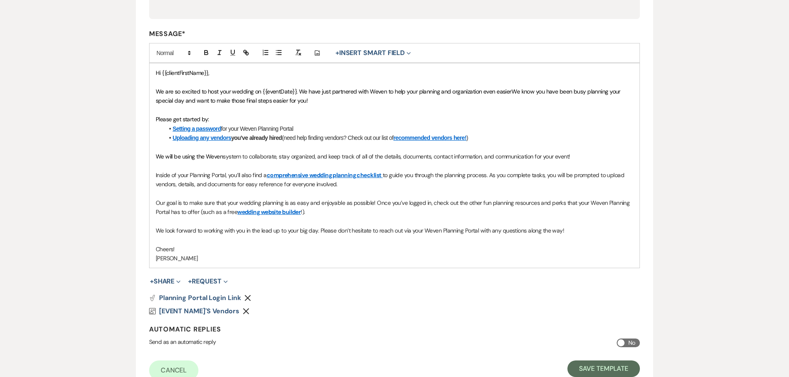
scroll to position [207, 0]
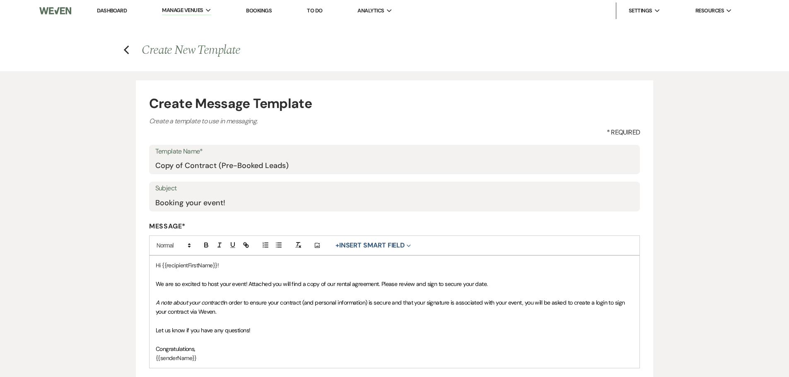
scroll to position [41, 0]
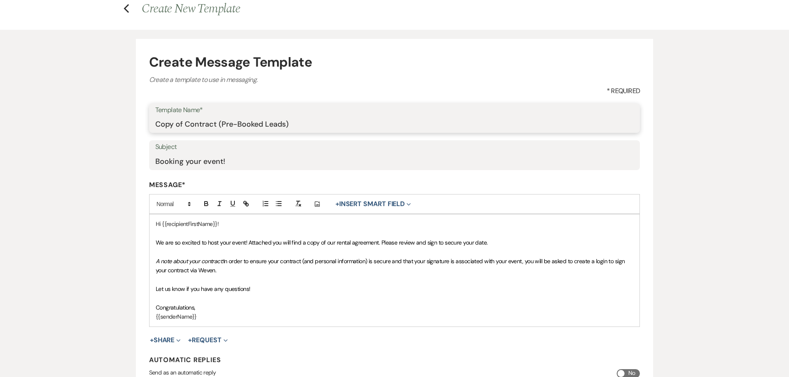
click at [272, 120] on input "Copy of Contract (Pre-Booked Leads)" at bounding box center [394, 124] width 479 height 16
click at [203, 164] on input "Booking your event!" at bounding box center [394, 161] width 479 height 16
click at [262, 266] on p "A note about your contract: In order to ensure your contract (and personal info…" at bounding box center [395, 266] width 478 height 19
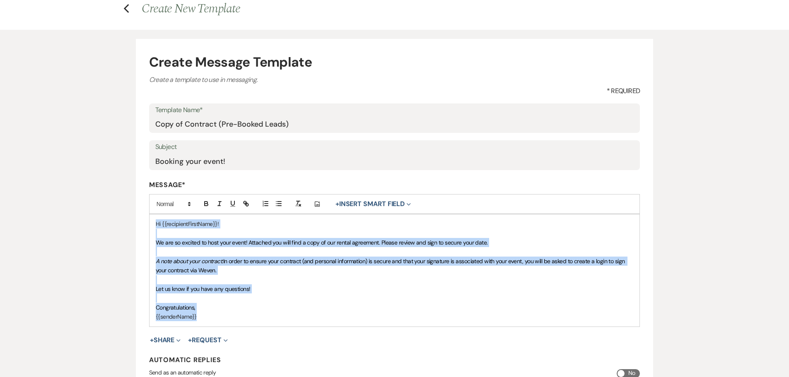
copy div "Hi {{recipientFirstName}}! We are so excited to host your event! Attached you w…"
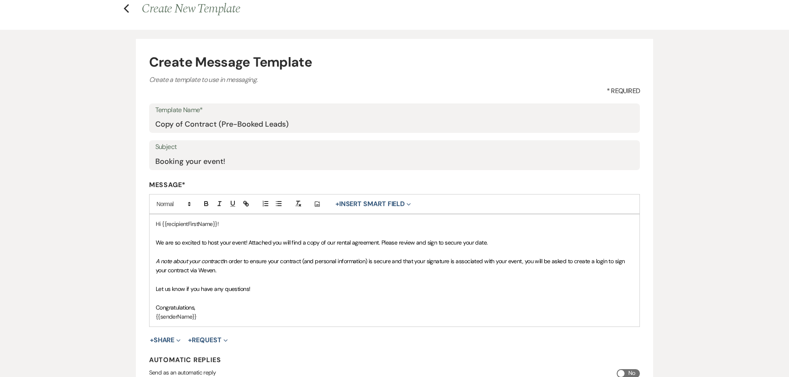
click at [681, 189] on div "Create Message Template Create a template to use in messaging. * Required Templ…" at bounding box center [394, 227] width 596 height 395
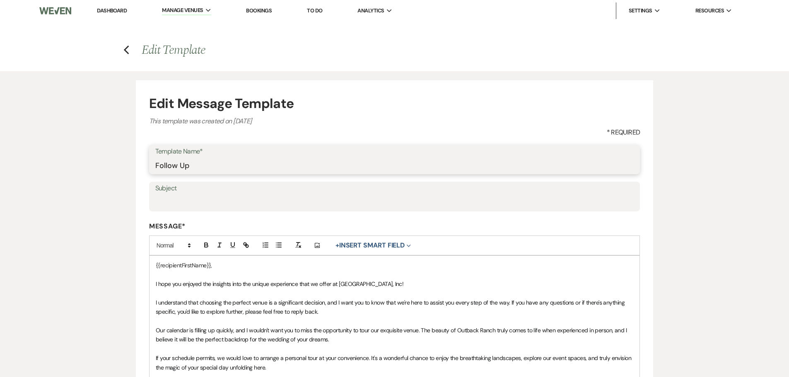
drag, startPoint x: 205, startPoint y: 166, endPoint x: 91, endPoint y: 161, distance: 114.4
click at [91, 161] on div "Edit Message Template This template was created on Dec 28, 2022 * Required Temp…" at bounding box center [394, 314] width 789 height 487
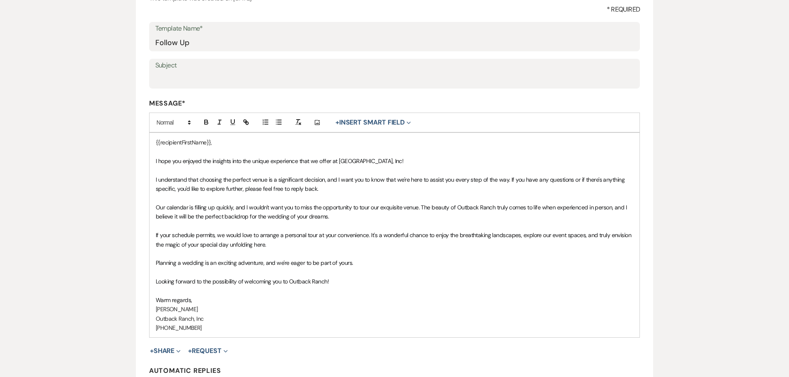
scroll to position [124, 0]
click at [478, 199] on p at bounding box center [395, 197] width 478 height 9
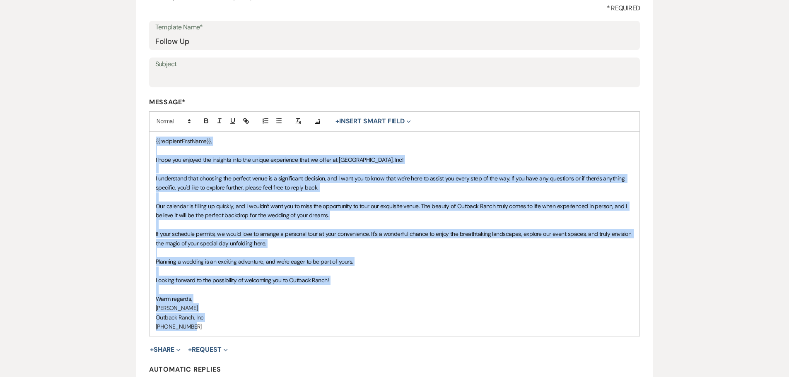
copy div "{{recipientFirstName}}, I hope you enjoyed the insights into the unique experie…"
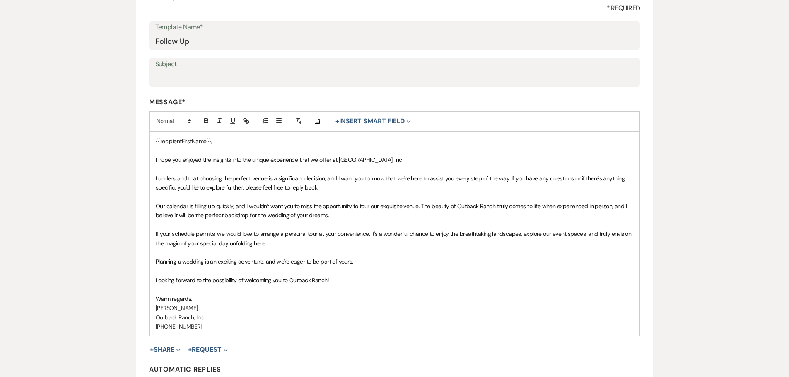
click at [692, 176] on div "Edit Message Template This template was created on Dec 28, 2022 * Required Temp…" at bounding box center [394, 190] width 596 height 487
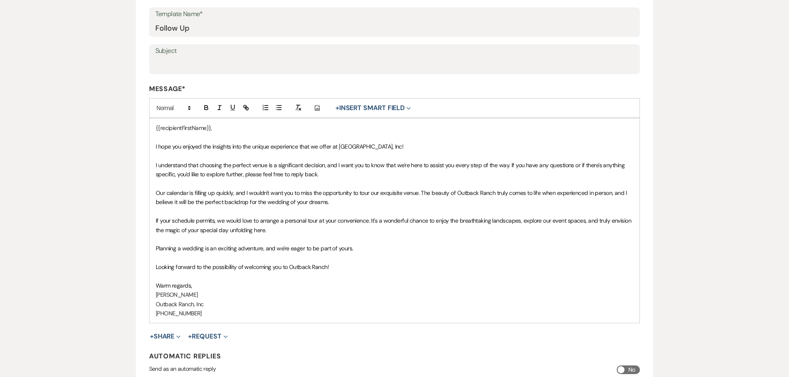
scroll to position [152, 0]
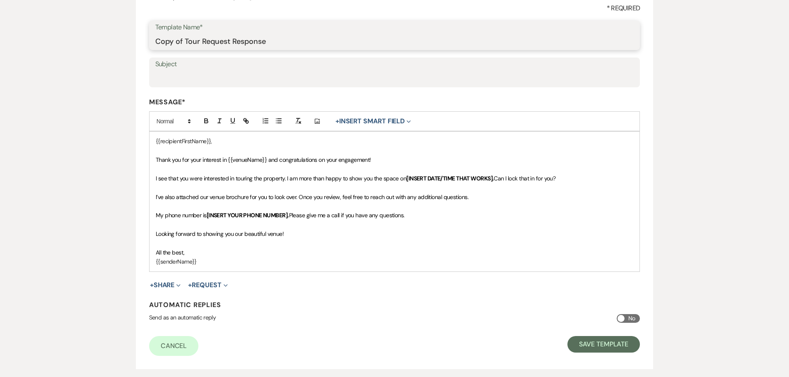
click at [238, 41] on input "Copy of Tour Request Response" at bounding box center [394, 41] width 479 height 16
click at [279, 201] on div "{{recipientFirstName}}, Thank you for your interest in {{venueName}} and congra…" at bounding box center [394, 202] width 490 height 140
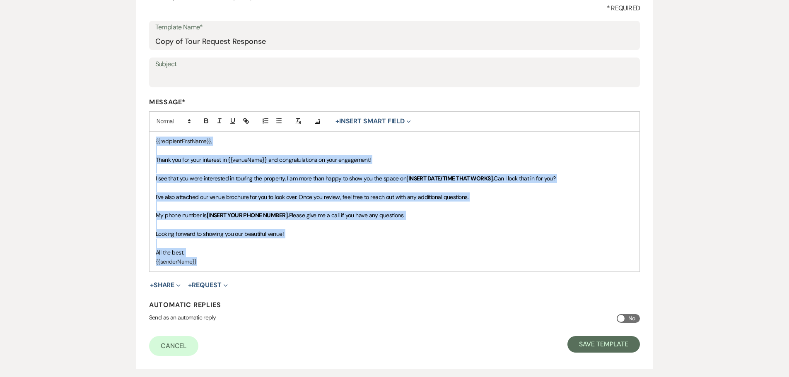
click at [279, 202] on p at bounding box center [395, 206] width 478 height 9
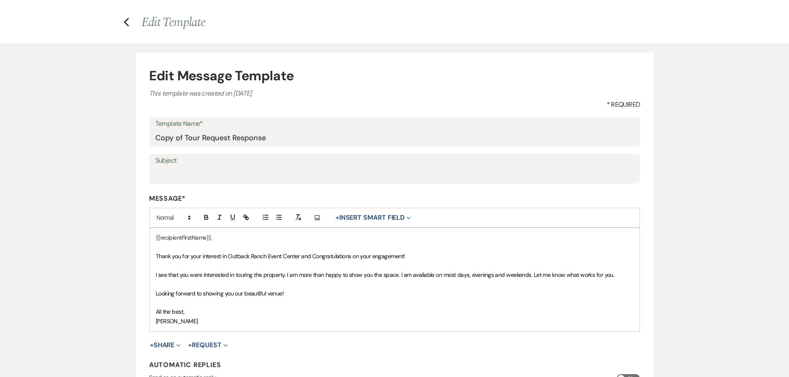
scroll to position [41, 0]
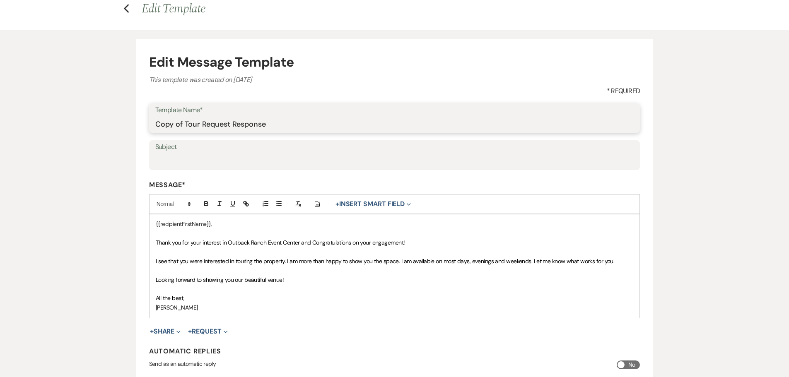
drag, startPoint x: 279, startPoint y: 127, endPoint x: 115, endPoint y: 123, distance: 164.4
click at [115, 123] on div "Edit Message Template This template was created on [DATE] * Required Template N…" at bounding box center [394, 223] width 596 height 386
click at [216, 239] on span "Thank you for your interest in Outback Ranch Event Center and Congratulations o…" at bounding box center [280, 242] width 249 height 7
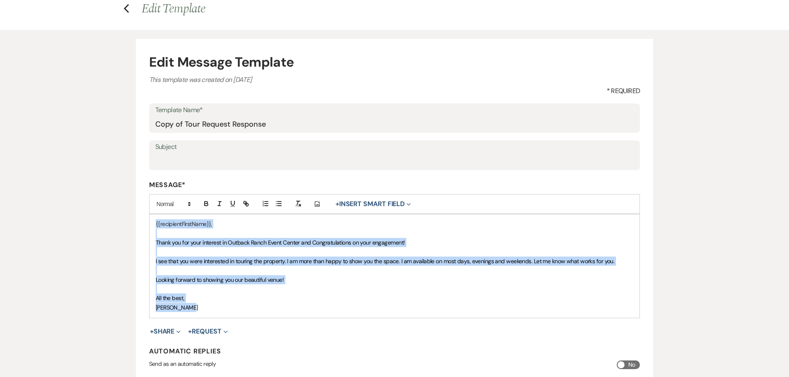
copy div "{{recipientFirstName}}, Thank you for your interest in Outback Ranch Event Cent…"
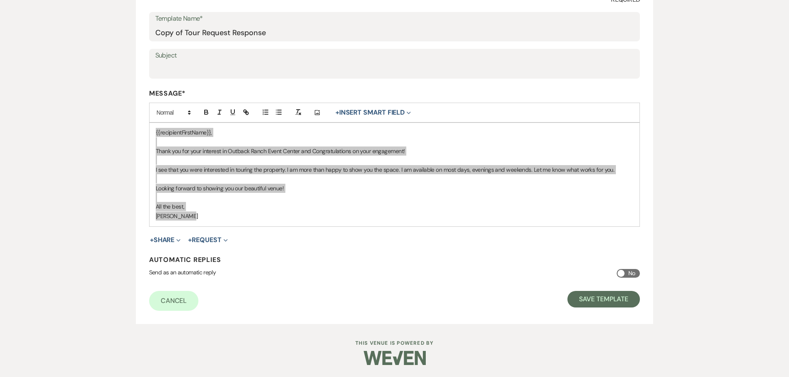
scroll to position [133, 0]
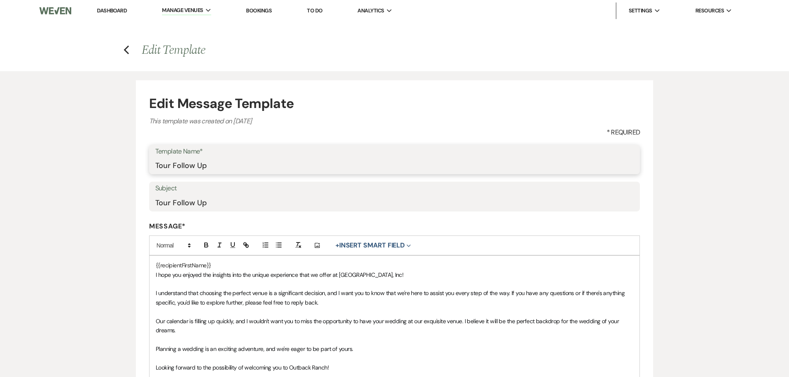
drag, startPoint x: 185, startPoint y: 169, endPoint x: 87, endPoint y: 171, distance: 97.3
click at [88, 171] on div "Edit Message Template This template was created on Jul 2, 2024 * Required Templ…" at bounding box center [394, 296] width 789 height 450
click at [108, 183] on div "Edit Message Template This template was created on Jul 2, 2024 * Required Templ…" at bounding box center [394, 296] width 596 height 450
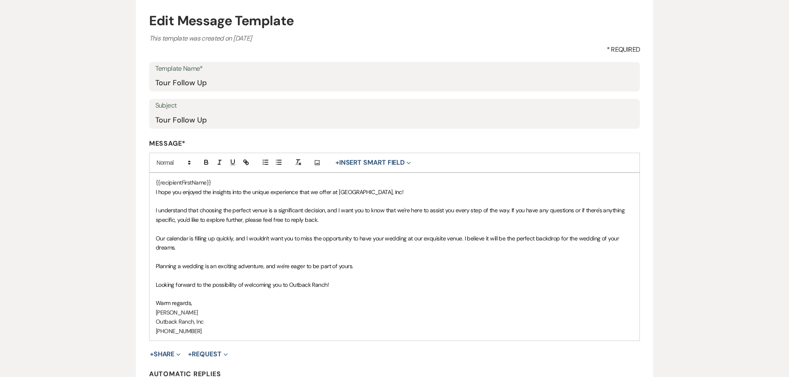
click at [316, 216] on span "I understand that choosing the perfect venue is a significant decision, and I w…" at bounding box center [391, 215] width 470 height 17
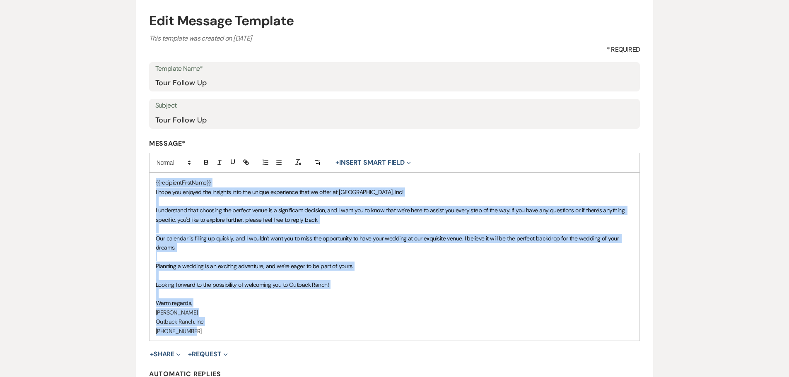
copy div "{{recipientFirstName}} I hope you enjoyed the insights into the unique experien…"
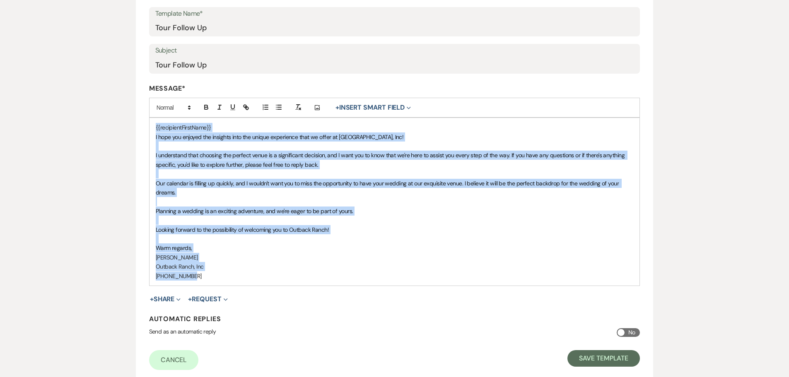
scroll to position [124, 0]
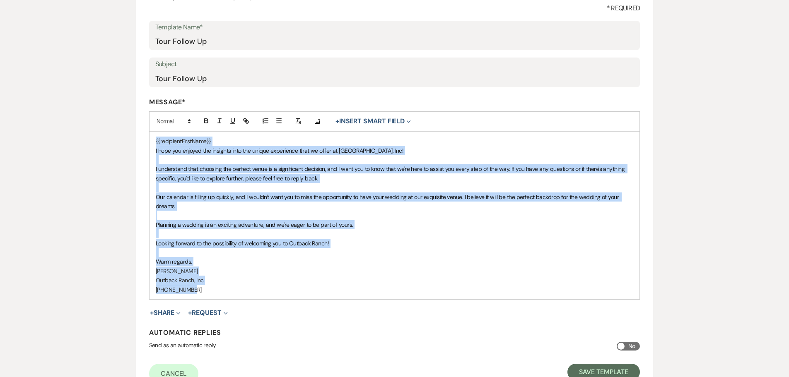
click at [535, 170] on span "I understand that choosing the perfect venue is a significant decision, and I w…" at bounding box center [391, 173] width 470 height 17
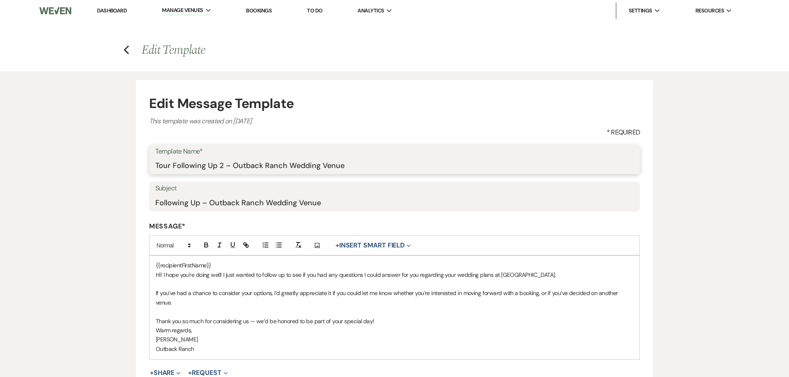
drag, startPoint x: 361, startPoint y: 165, endPoint x: 111, endPoint y: 162, distance: 250.1
click at [111, 162] on div "Edit Message Template This template was created on Jun 17, 2025 * Required Temp…" at bounding box center [394, 264] width 596 height 386
click at [328, 204] on input "Following Up – Outback Ranch Wedding Venue" at bounding box center [394, 203] width 479 height 16
click at [347, 259] on div "{{recipientFirstName}} Hi! I hope you're doing well! I just wanted to follow up…" at bounding box center [394, 308] width 490 height 104
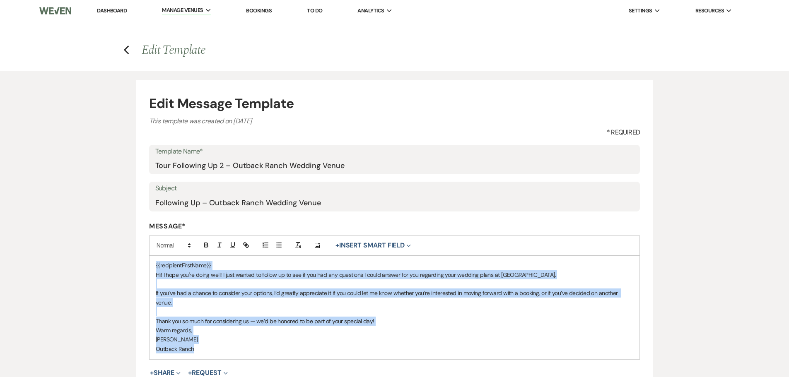
copy div "{{recipientFirstName}} Hi! I hope you're doing well! I just wanted to follow up…"
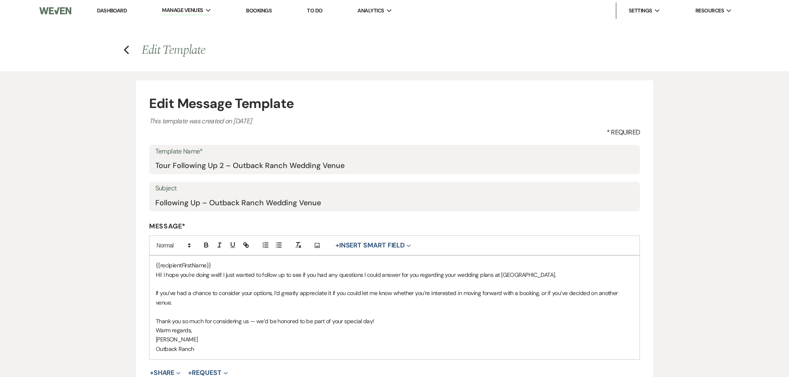
click at [653, 229] on div "Edit Message Template This template was created on Jun 17, 2025 * Required Temp…" at bounding box center [394, 264] width 596 height 386
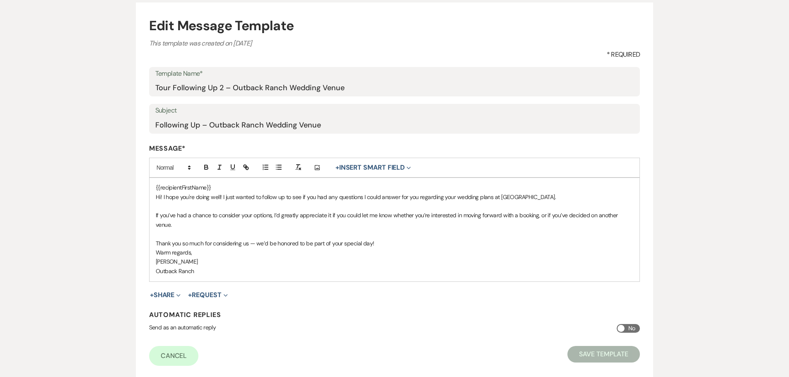
scroll to position [83, 0]
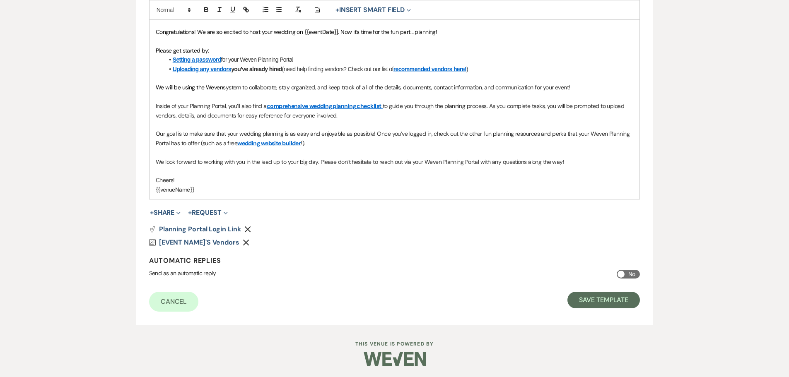
scroll to position [253, 0]
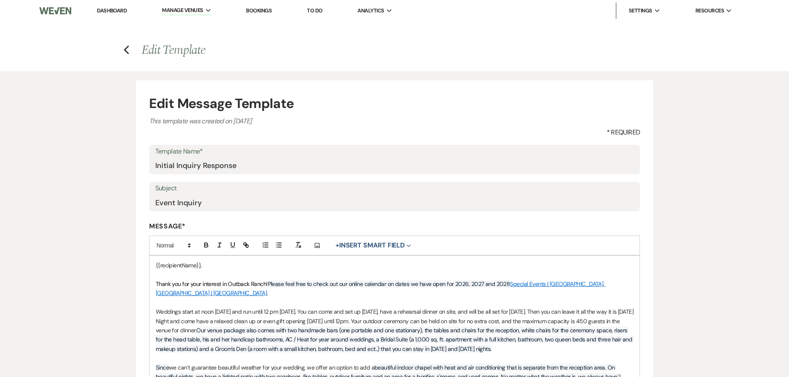
click at [130, 50] on h4 "Previous Edit Template" at bounding box center [394, 49] width 596 height 17
click at [125, 51] on icon "Previous" at bounding box center [126, 50] width 6 height 10
